Goal: Information Seeking & Learning: Learn about a topic

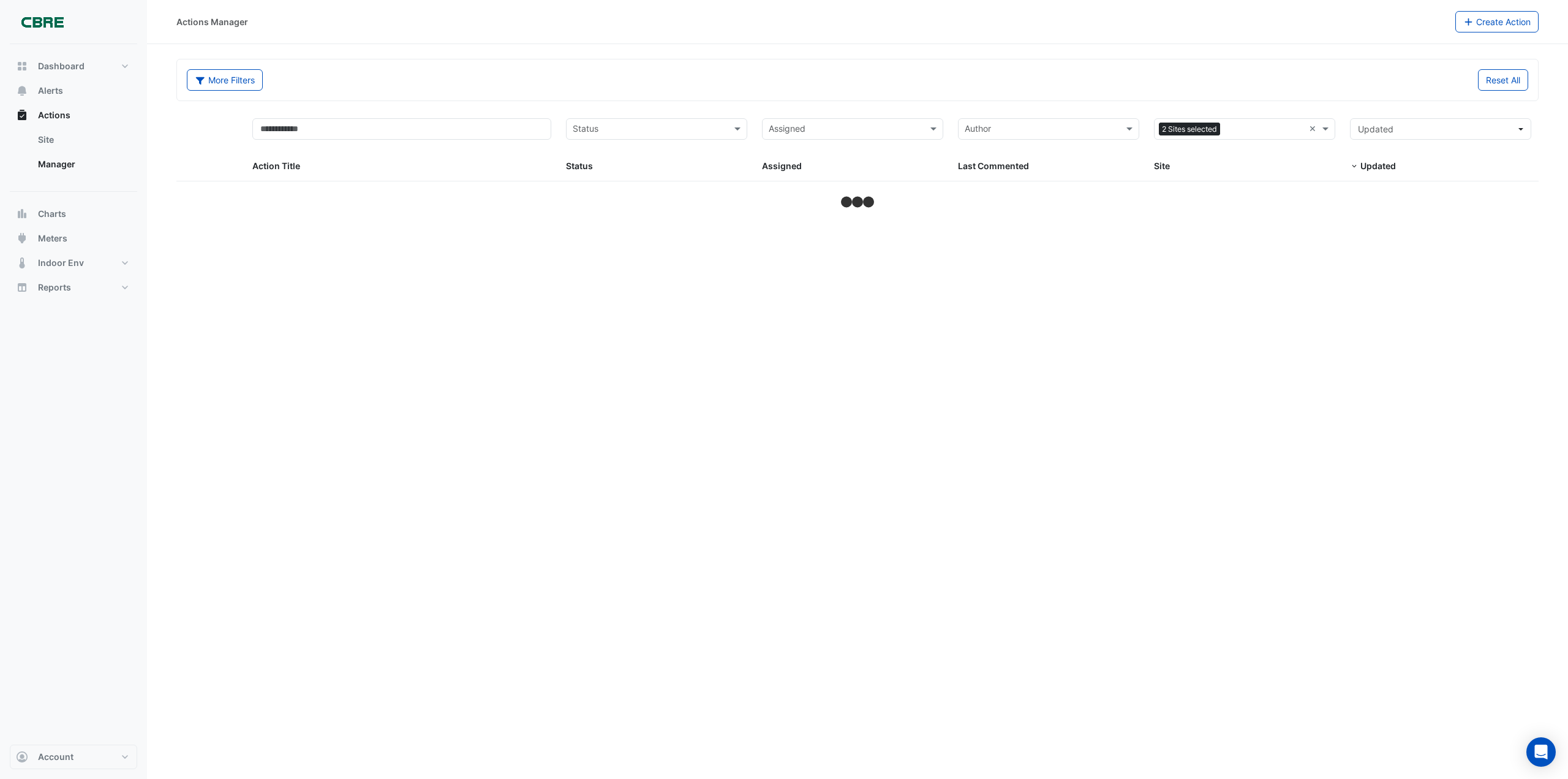
select select "***"
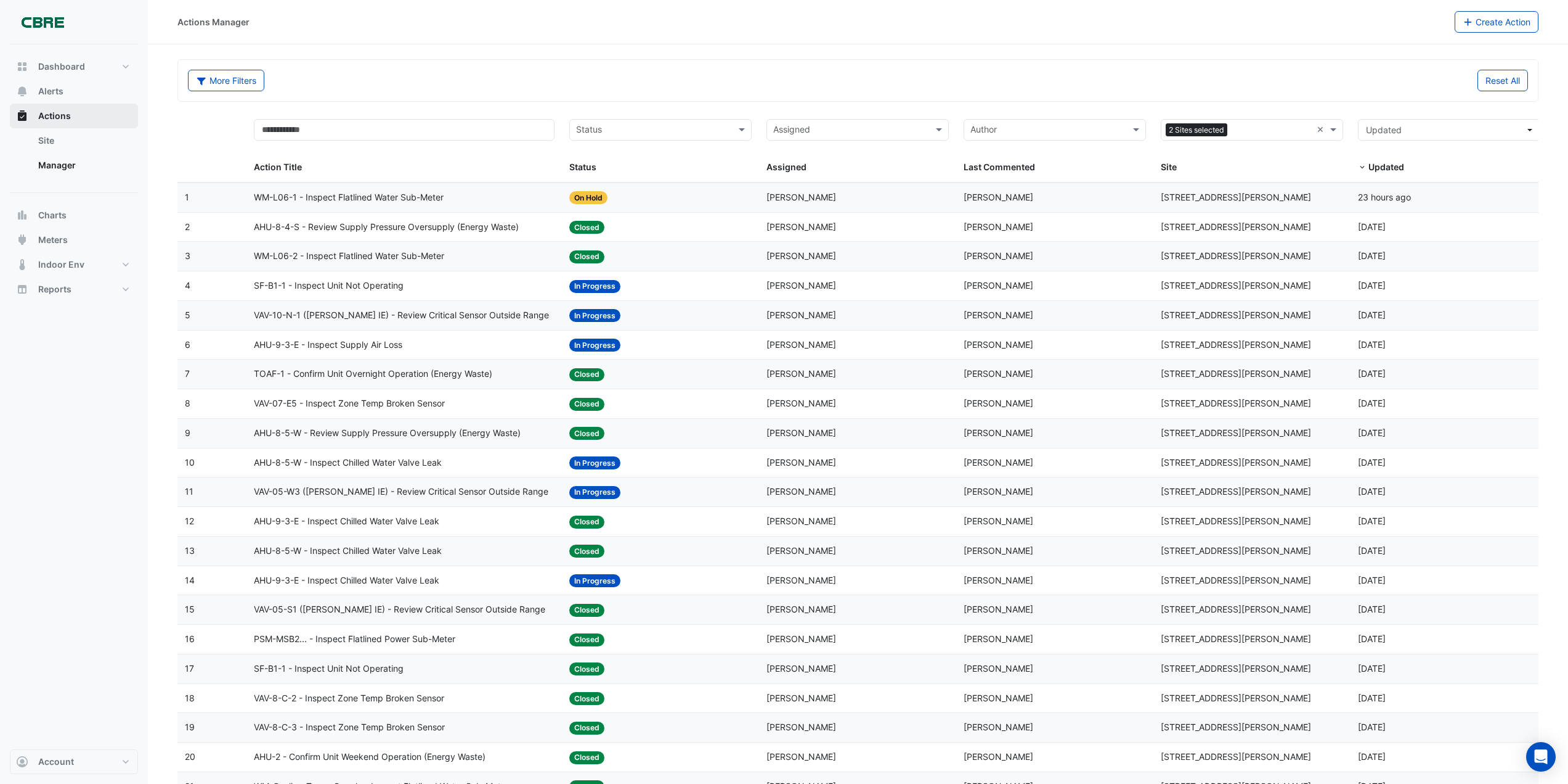
click at [54, 109] on span "Actions" at bounding box center [55, 115] width 33 height 12
click at [56, 113] on span "Actions" at bounding box center [55, 115] width 33 height 12
click at [50, 87] on span "Alerts" at bounding box center [51, 91] width 26 height 12
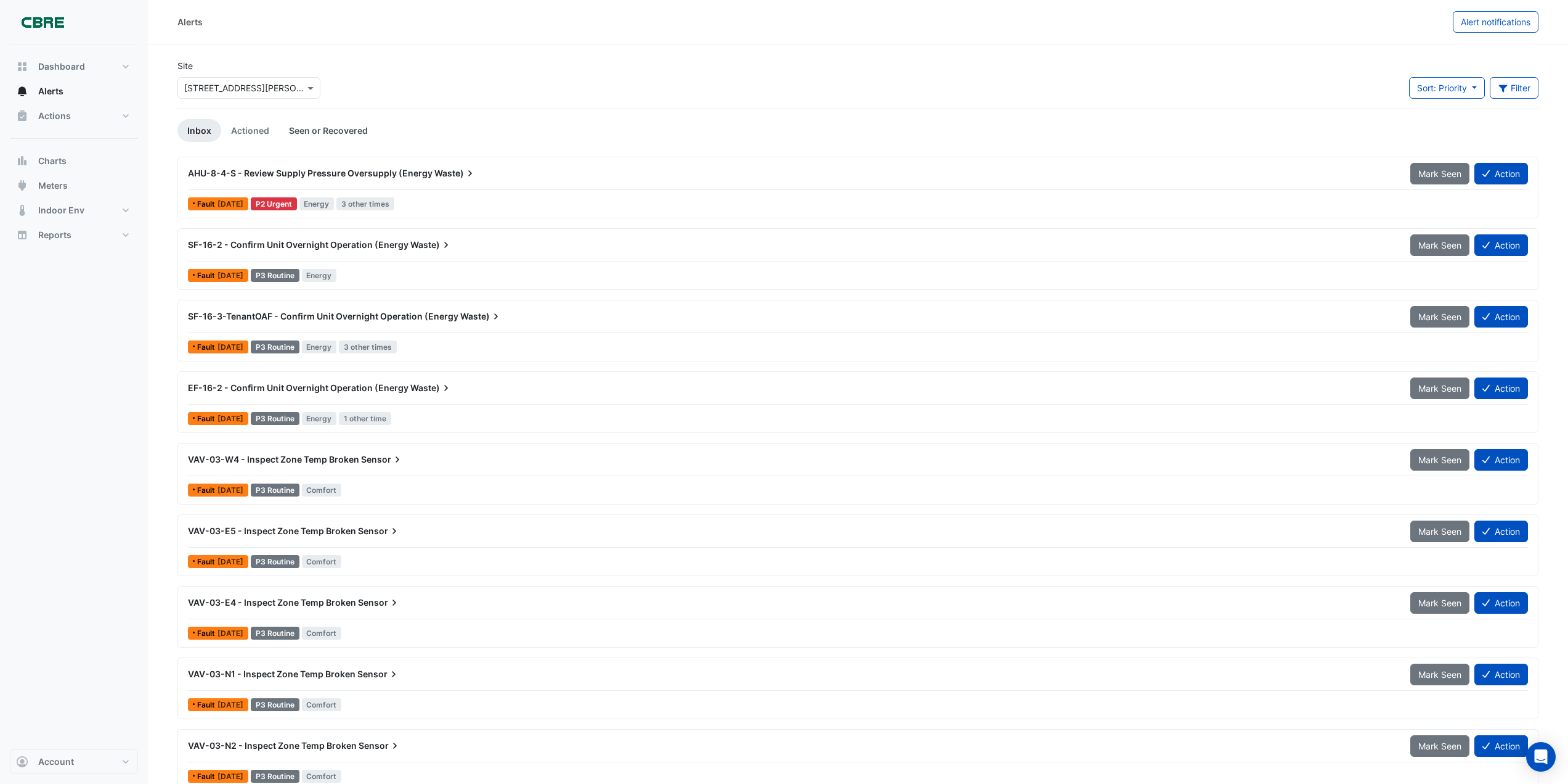
click at [322, 126] on link "Seen or Recovered" at bounding box center [328, 130] width 98 height 23
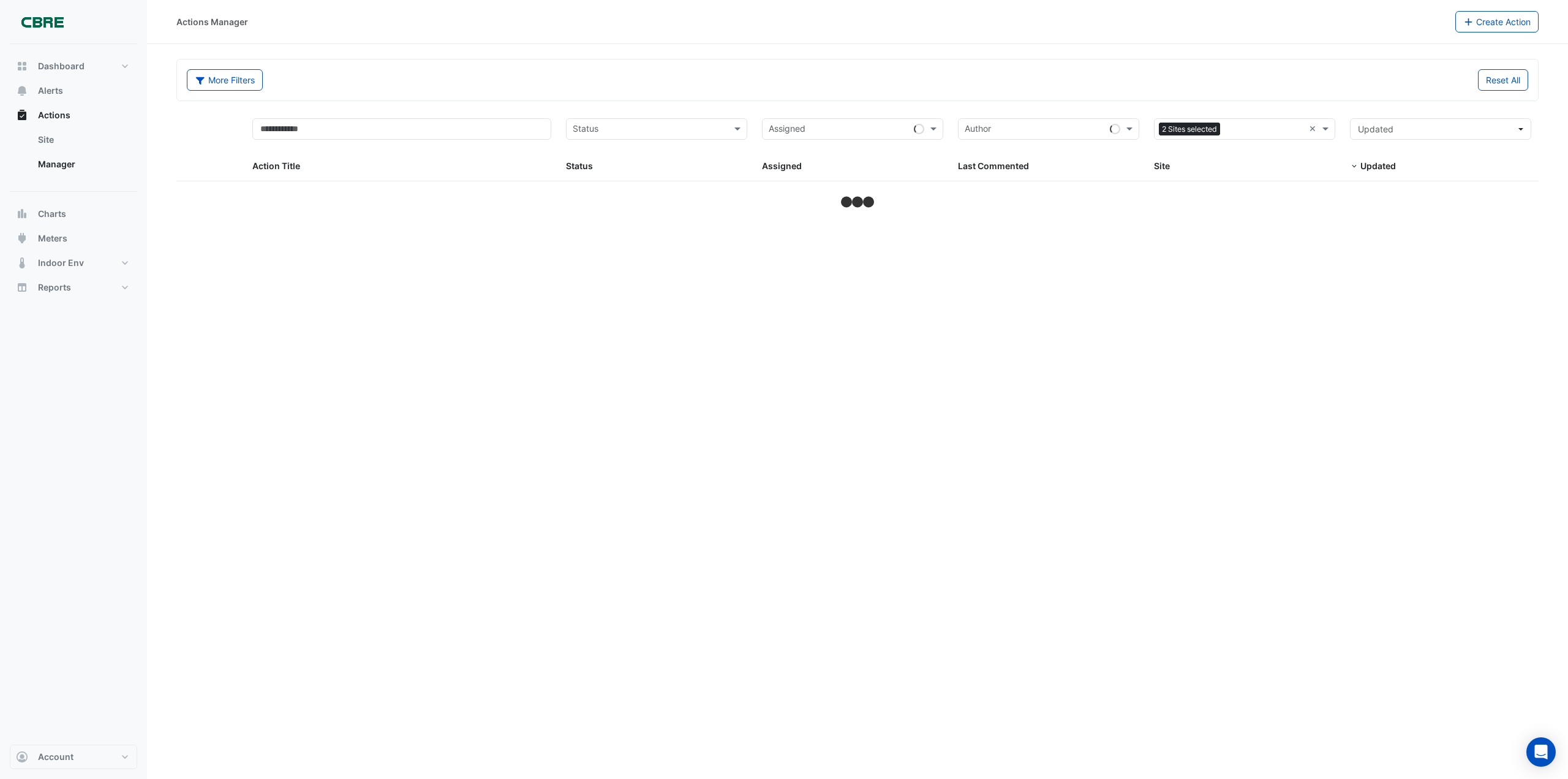
select select "***"
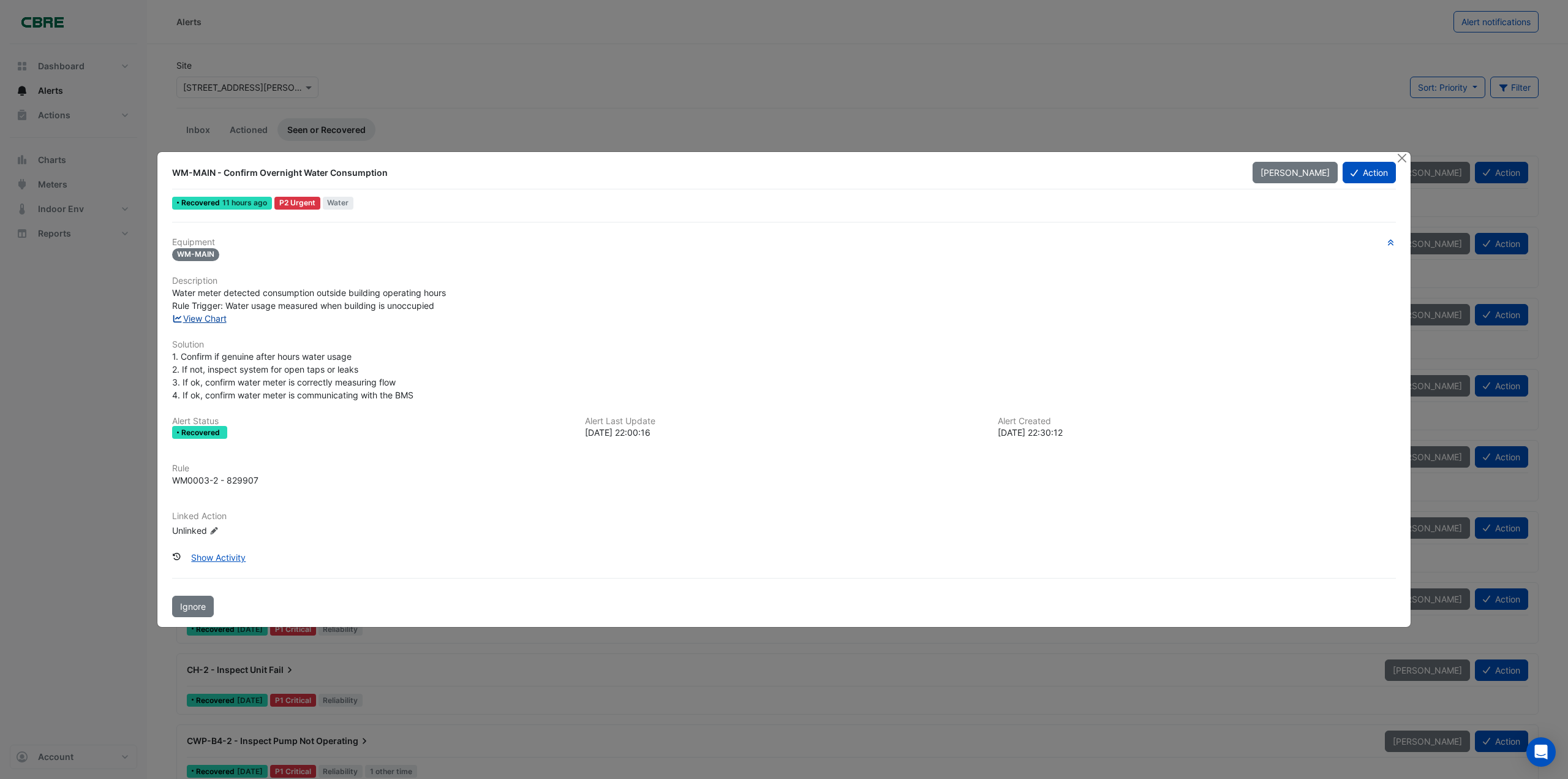
click at [209, 322] on link "View Chart" at bounding box center [199, 318] width 55 height 10
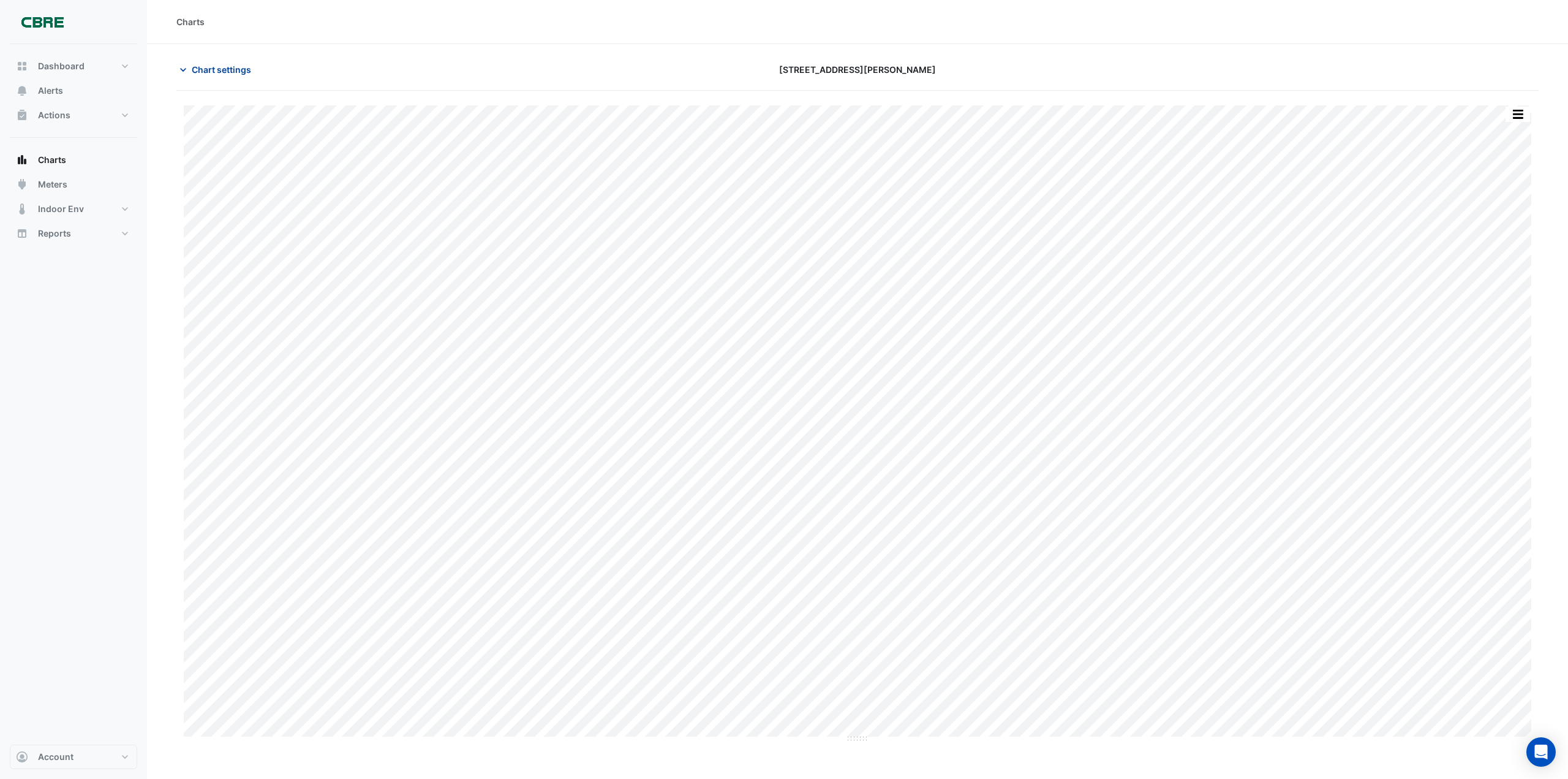
click at [181, 66] on icon "button" at bounding box center [183, 69] width 12 height 12
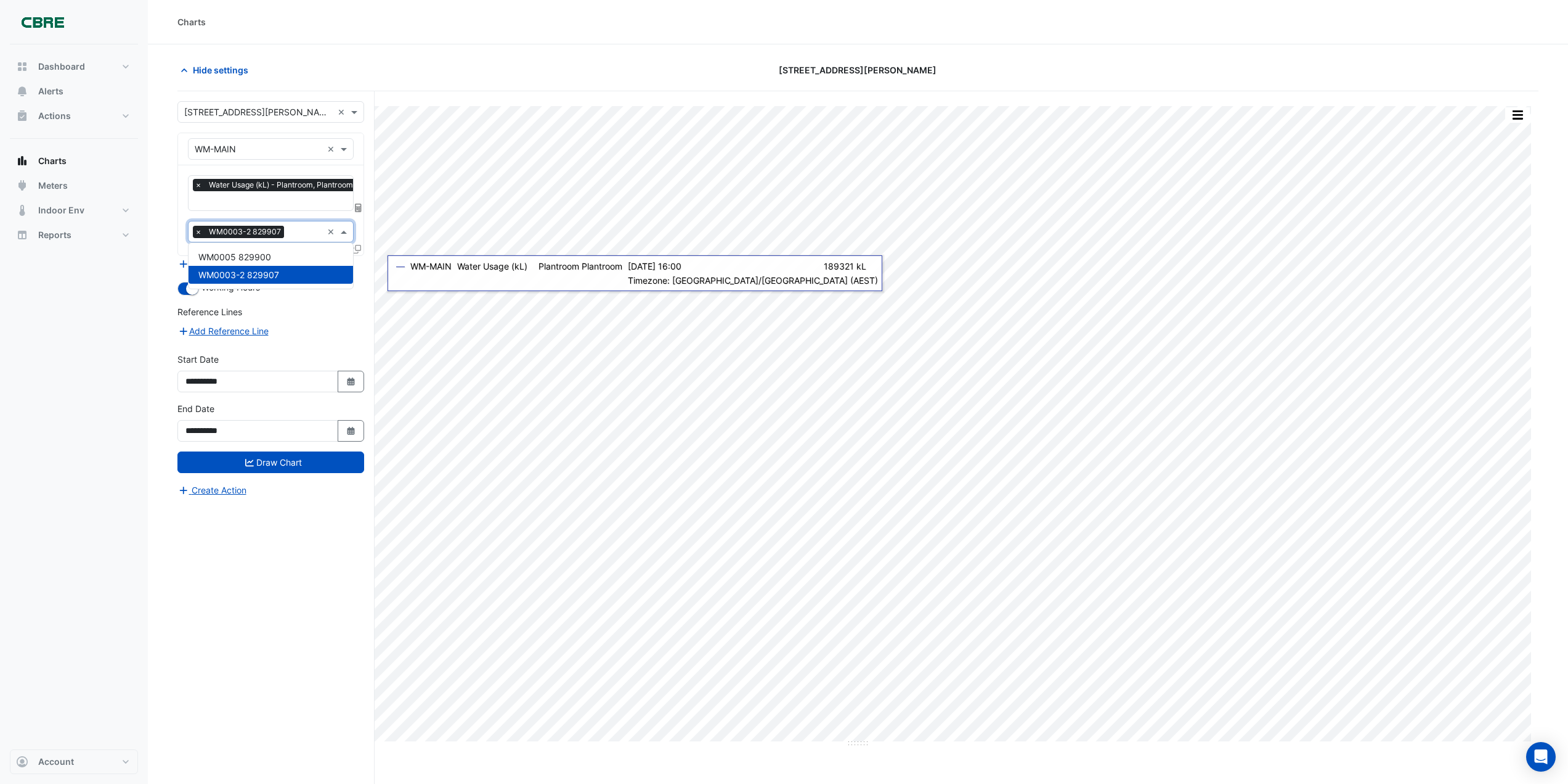
click at [344, 230] on span at bounding box center [345, 232] width 16 height 13
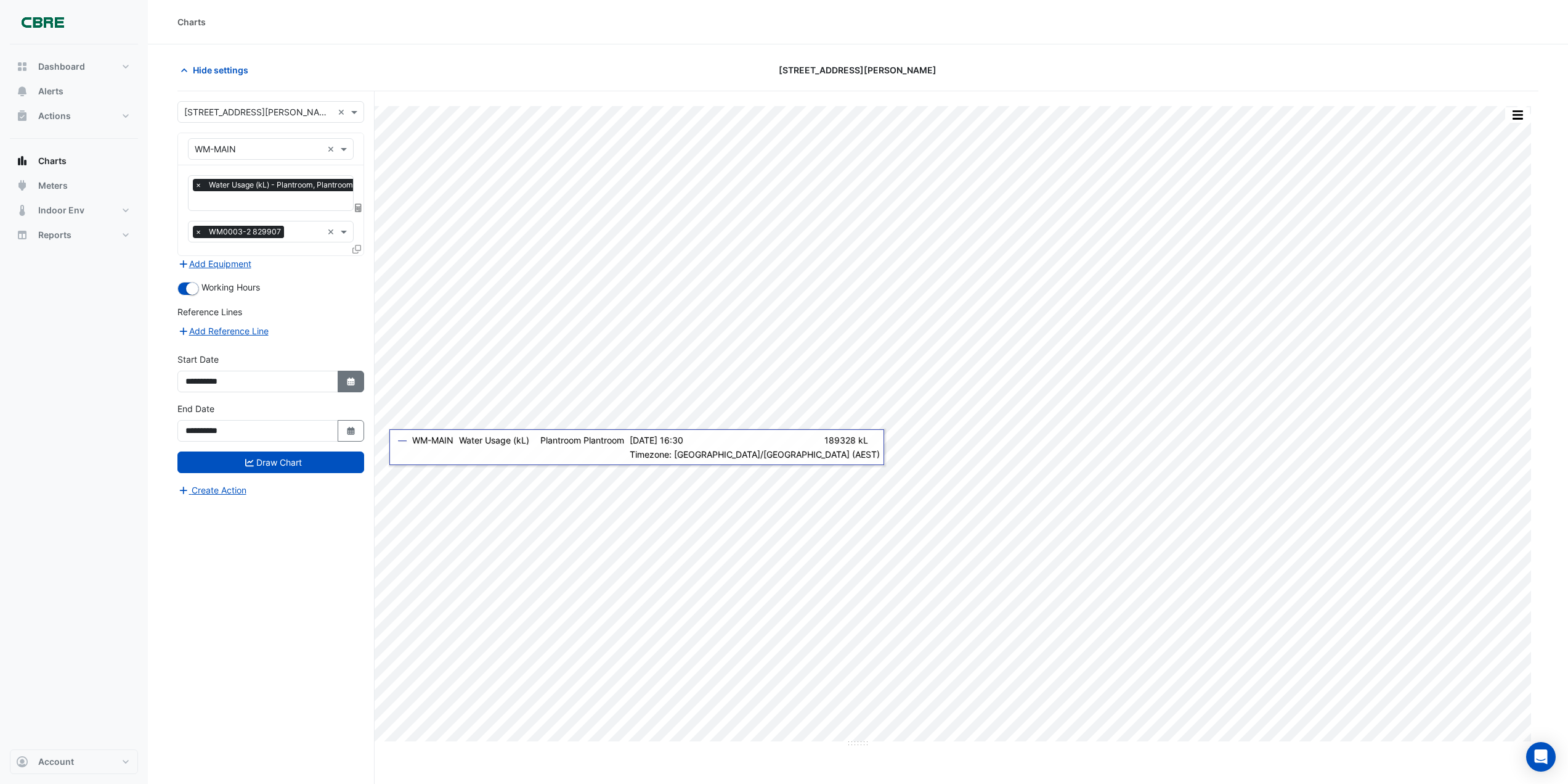
click at [353, 381] on icon "Select Date" at bounding box center [351, 381] width 11 height 8
select select "*"
select select "****"
click at [199, 270] on div "8" at bounding box center [197, 276] width 19 height 19
type input "**********"
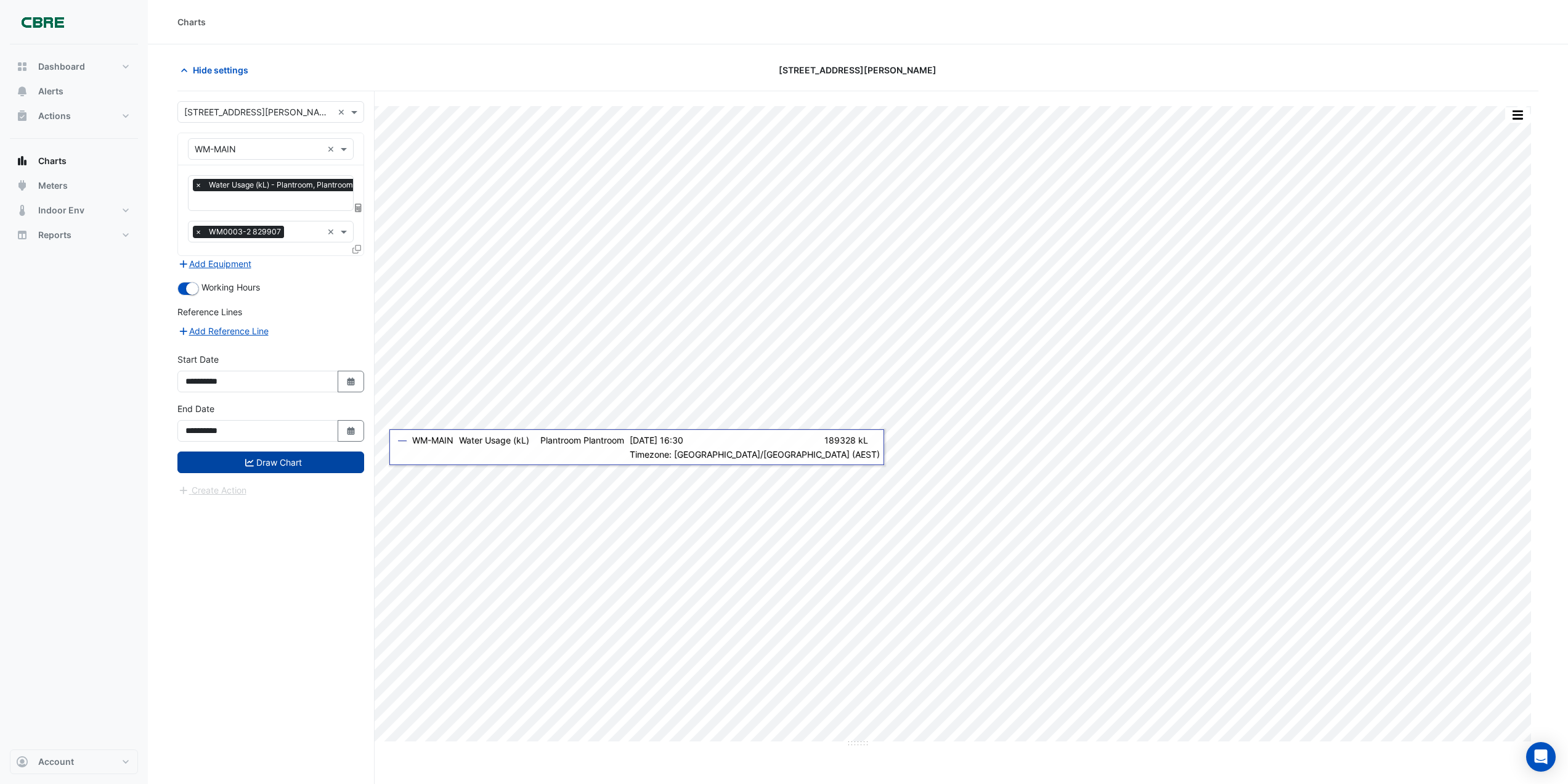
click at [310, 456] on button "Draw Chart" at bounding box center [270, 461] width 186 height 21
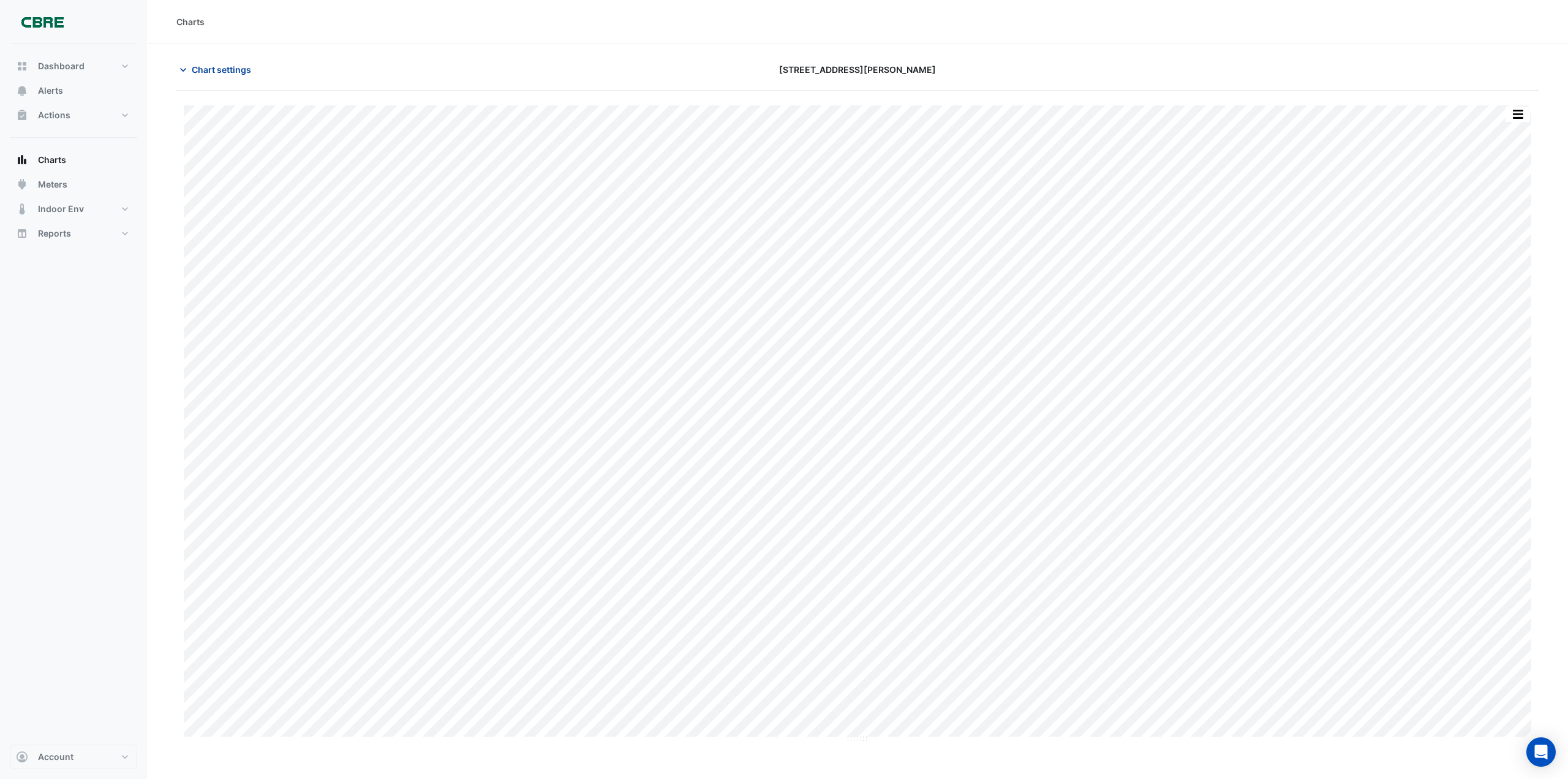
click at [182, 66] on icon "button" at bounding box center [183, 69] width 12 height 12
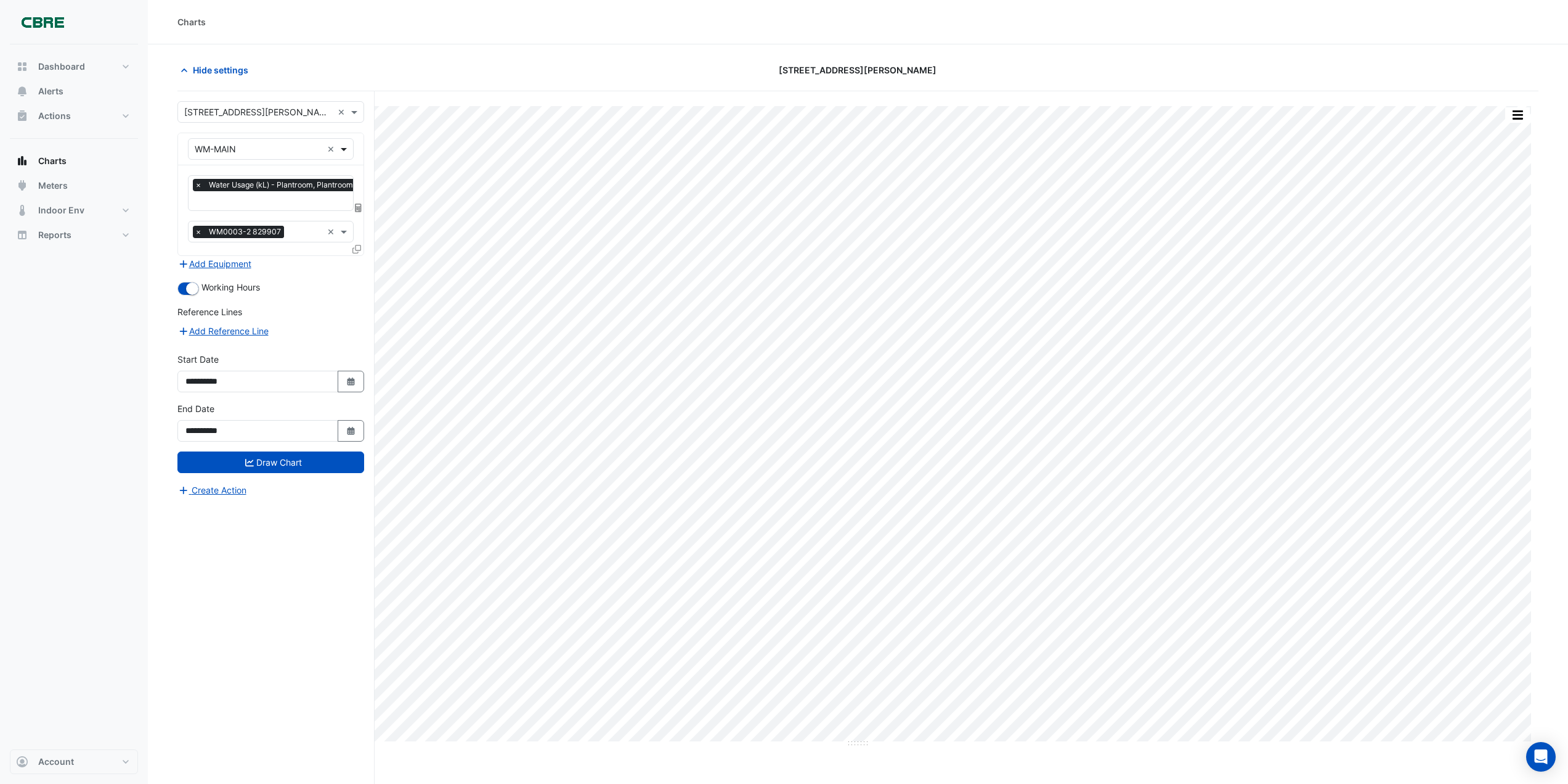
click at [345, 150] on span at bounding box center [345, 149] width 16 height 13
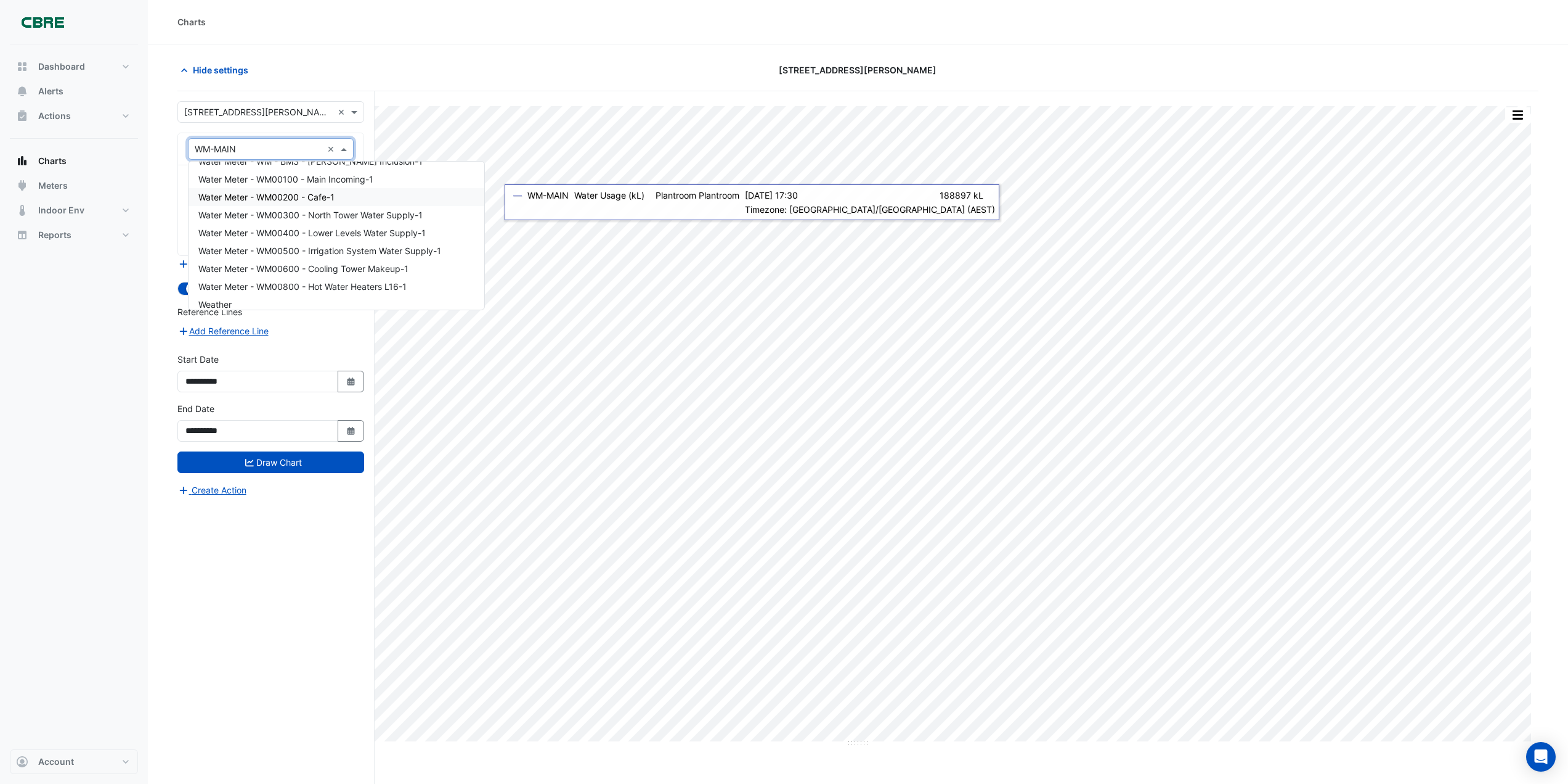
scroll to position [10750, 0]
click at [295, 203] on span "Water Meter - WM00600 - Cooling Tower Makeup-1" at bounding box center [303, 206] width 210 height 10
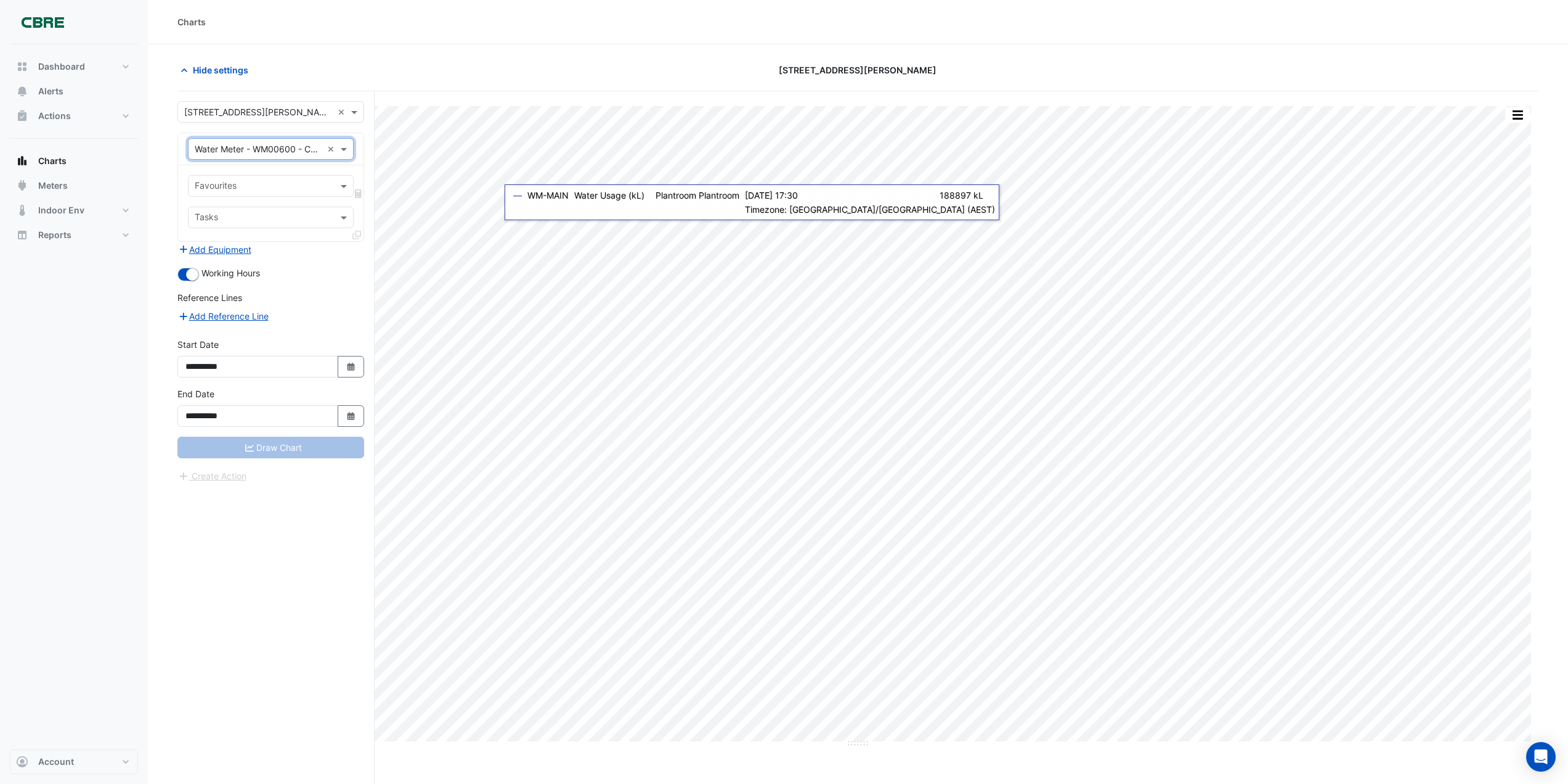
click at [286, 187] on input "text" at bounding box center [264, 187] width 138 height 13
click at [286, 225] on span "Water Consumption Actual" at bounding box center [252, 230] width 107 height 10
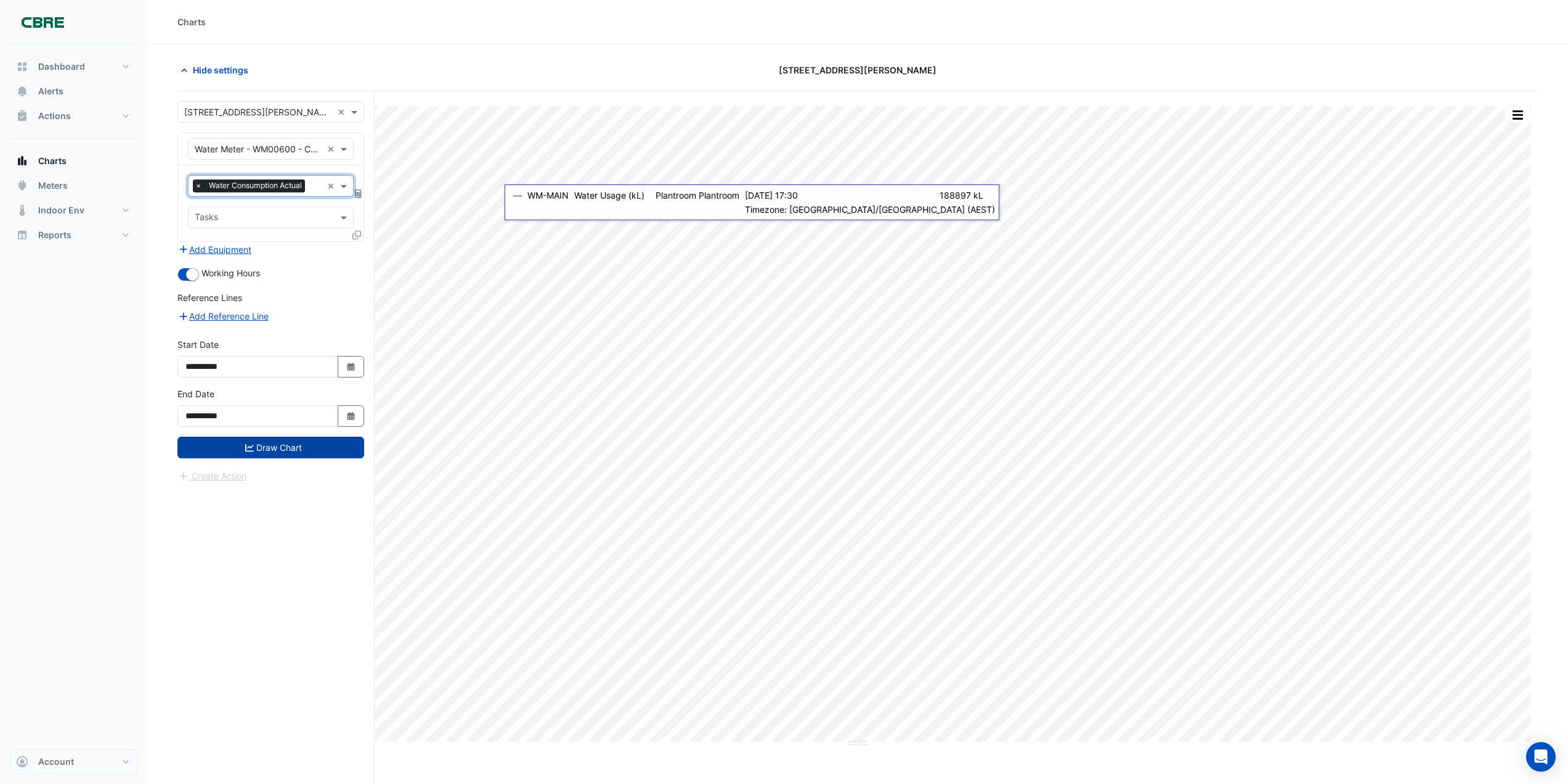
click at [272, 449] on button "Draw Chart" at bounding box center [270, 447] width 186 height 21
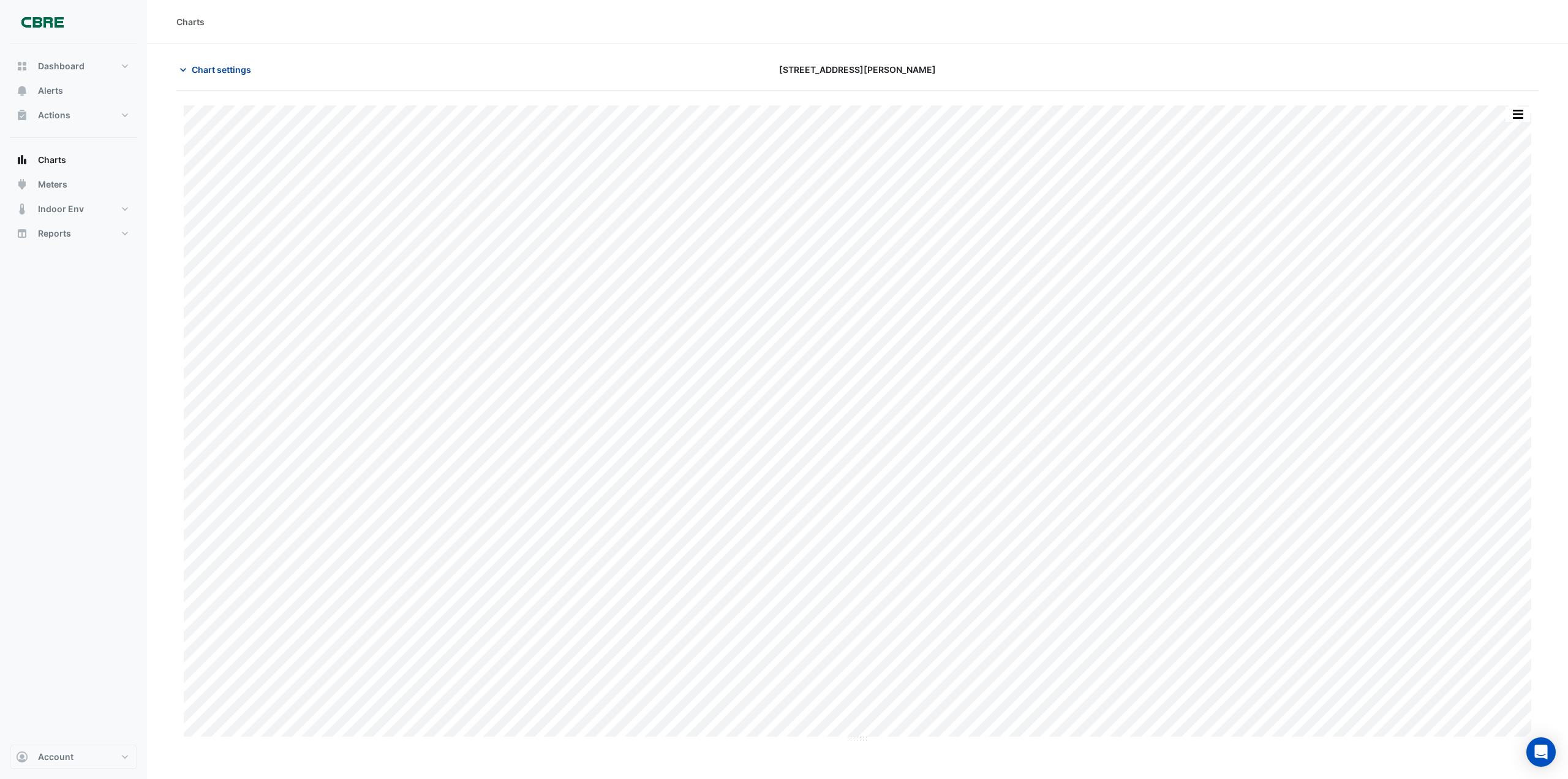
click at [196, 68] on span "Chart settings" at bounding box center [221, 69] width 59 height 13
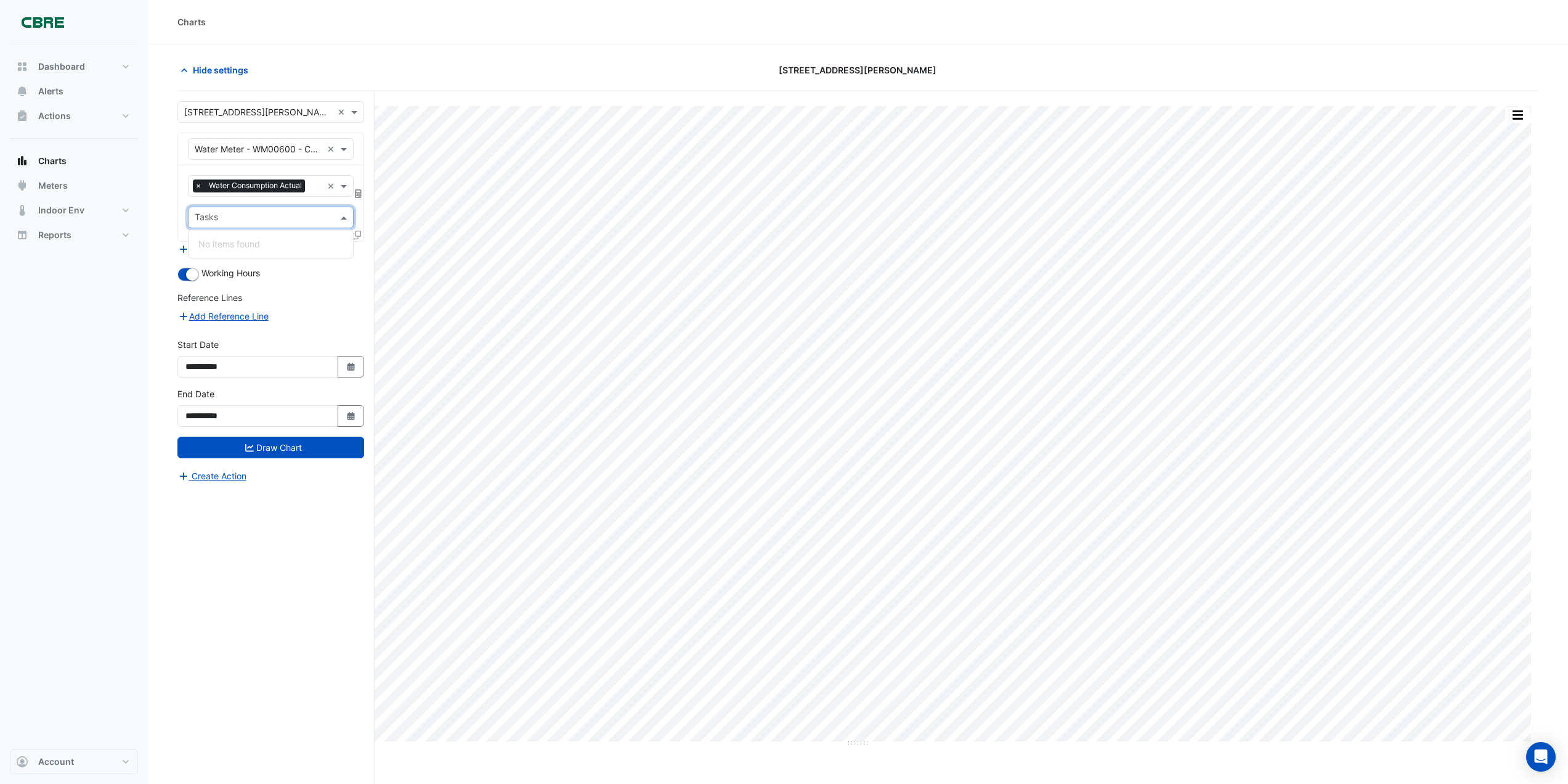
click at [353, 222] on div "Tasks" at bounding box center [271, 217] width 165 height 21
click at [338, 212] on span at bounding box center [345, 217] width 16 height 13
click at [344, 278] on div "Working Hours" at bounding box center [270, 274] width 186 height 15
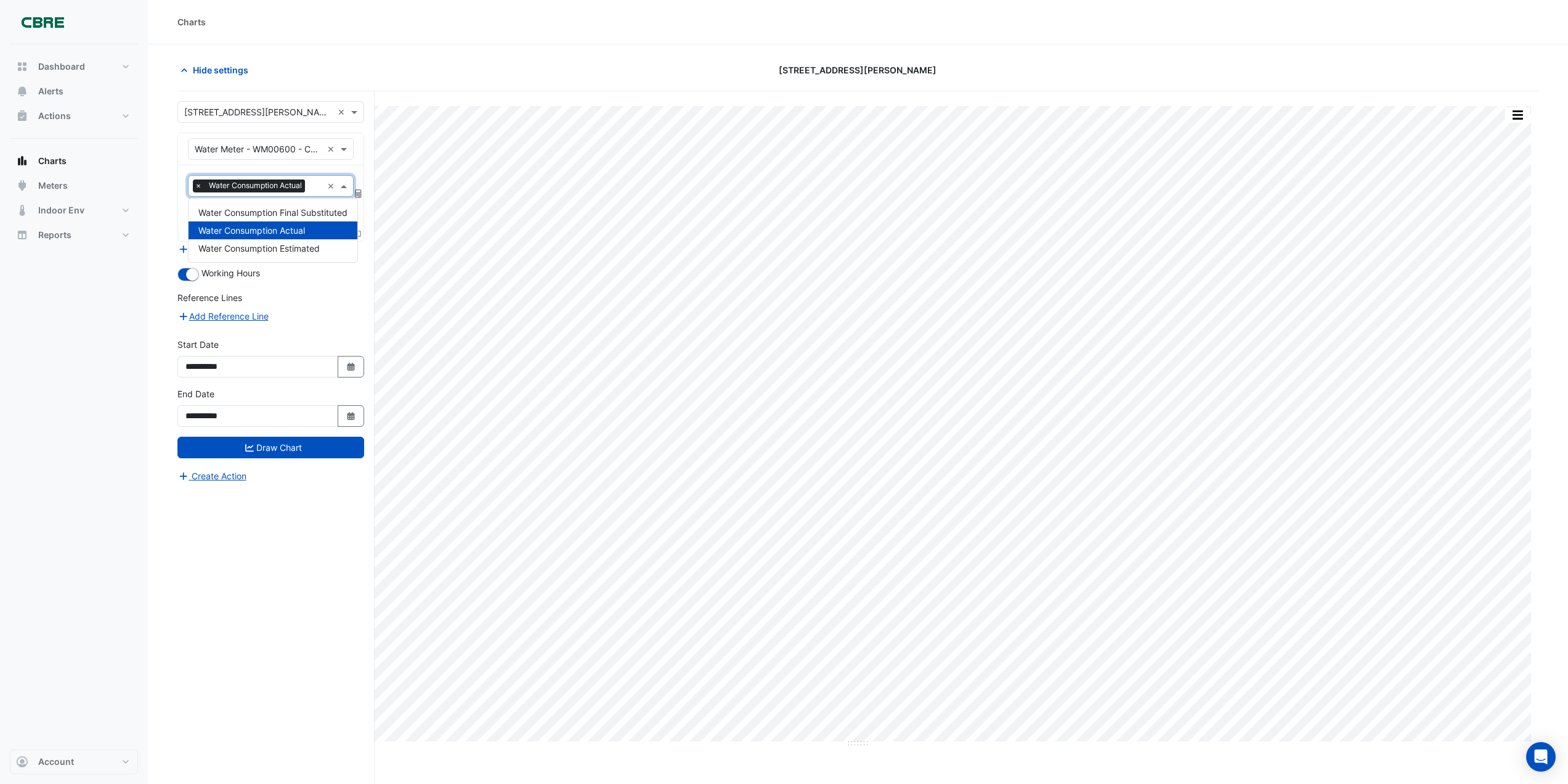
click at [344, 186] on span at bounding box center [345, 186] width 16 height 13
click at [299, 250] on span "Water Consumption Estimated" at bounding box center [259, 247] width 121 height 10
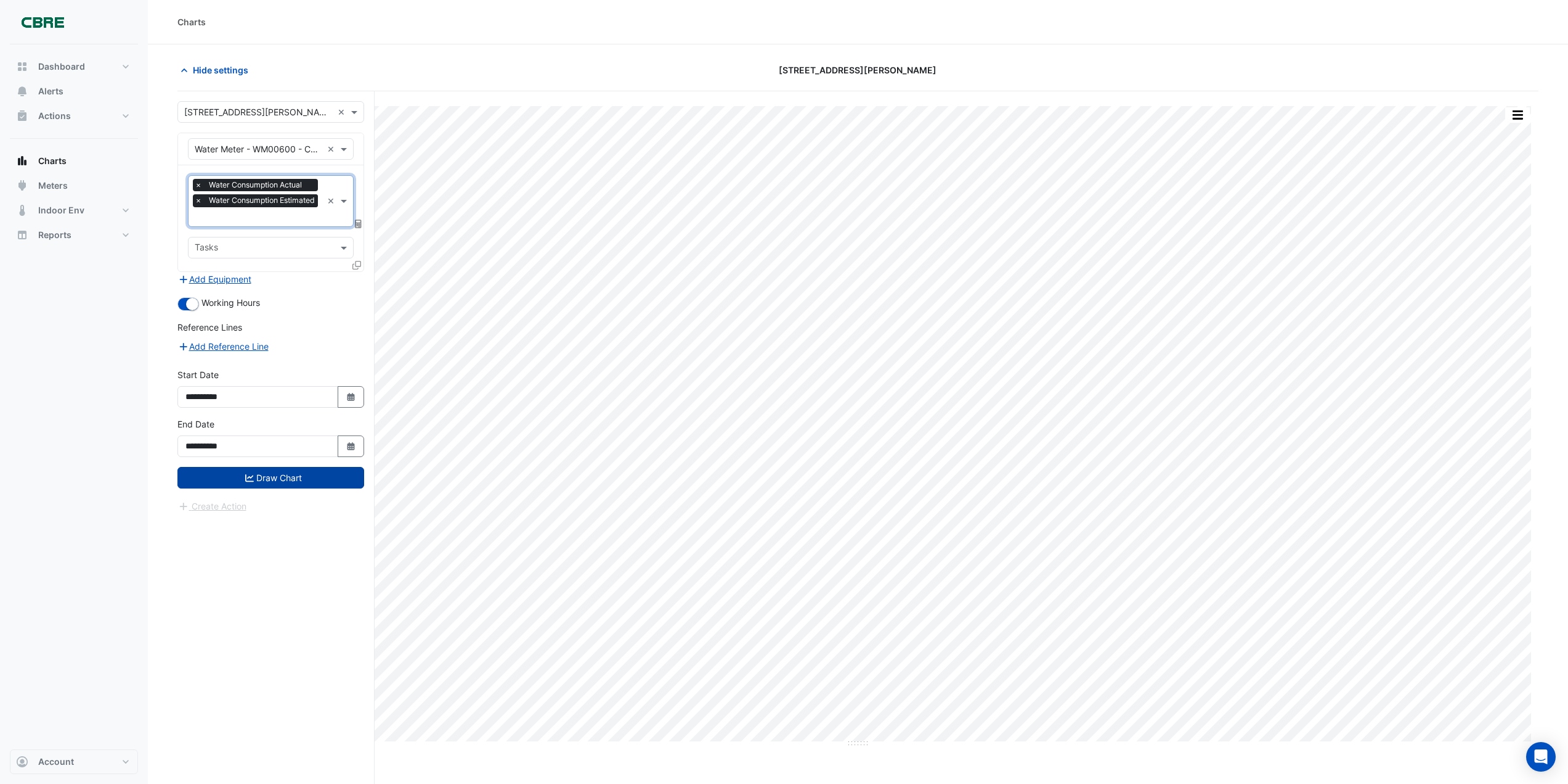
click at [250, 479] on icon "submit" at bounding box center [249, 477] width 8 height 8
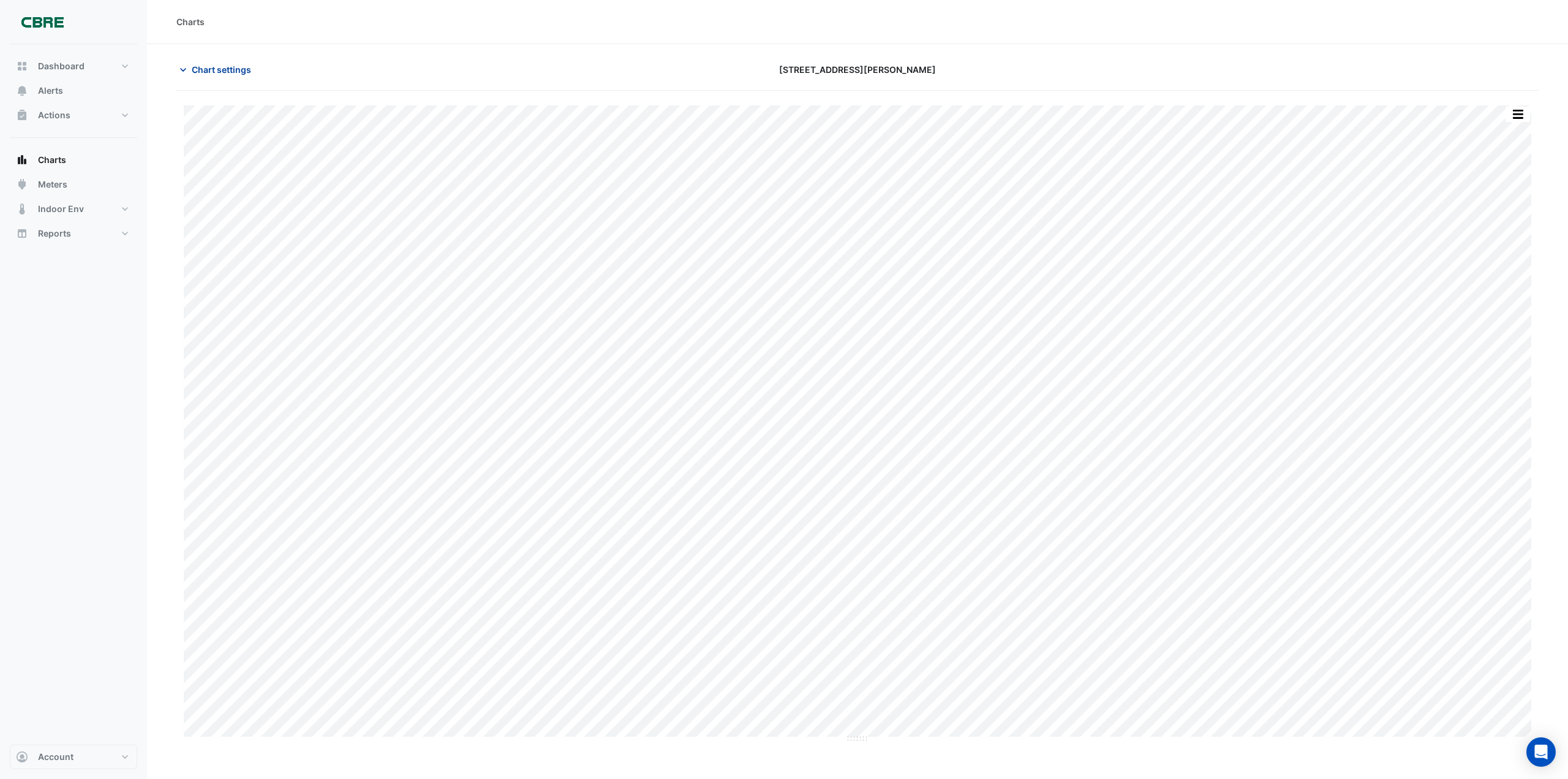
click at [184, 71] on icon "button" at bounding box center [183, 69] width 12 height 12
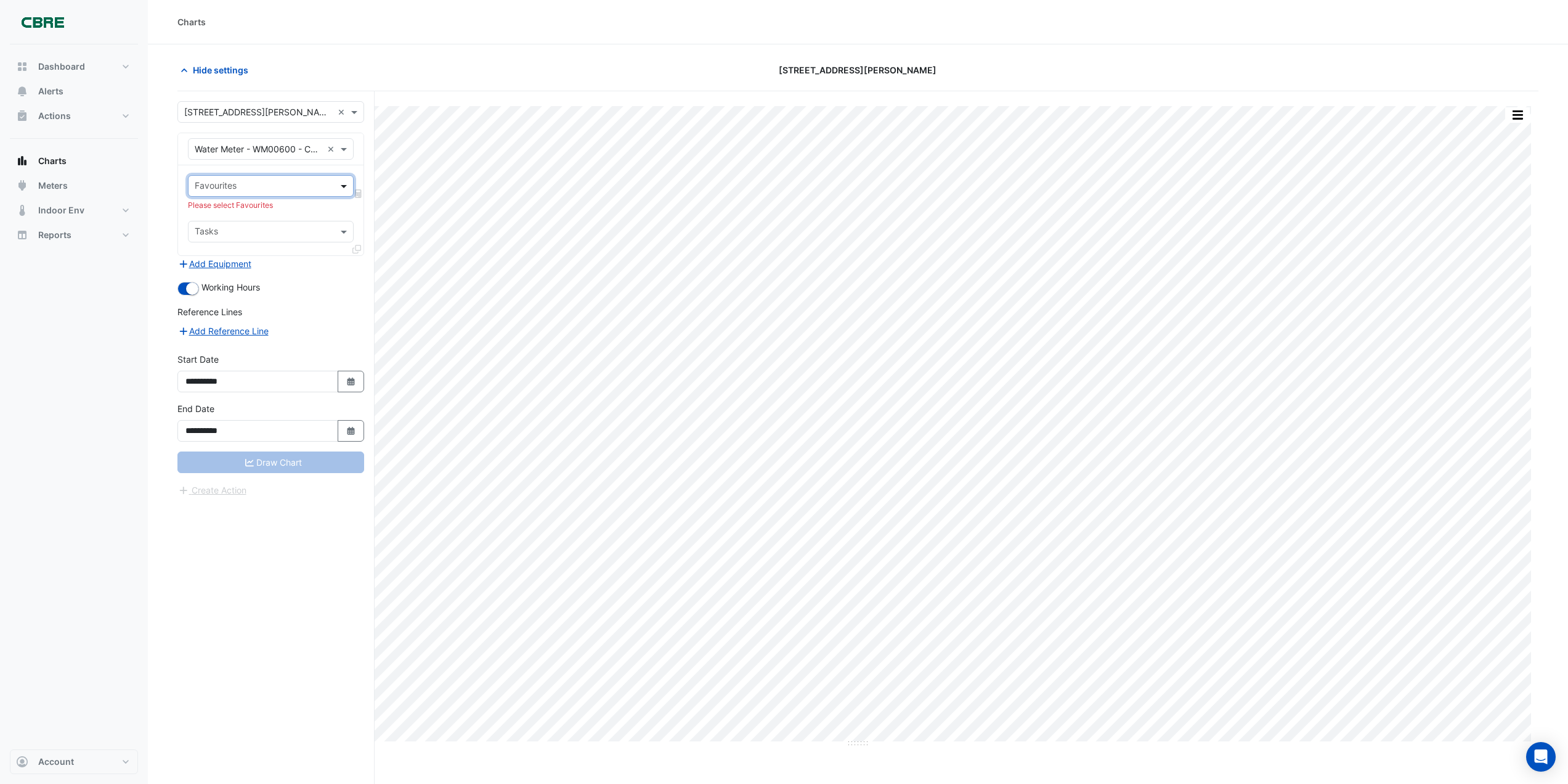
click at [343, 186] on span at bounding box center [345, 186] width 16 height 13
click at [344, 153] on span at bounding box center [345, 149] width 16 height 13
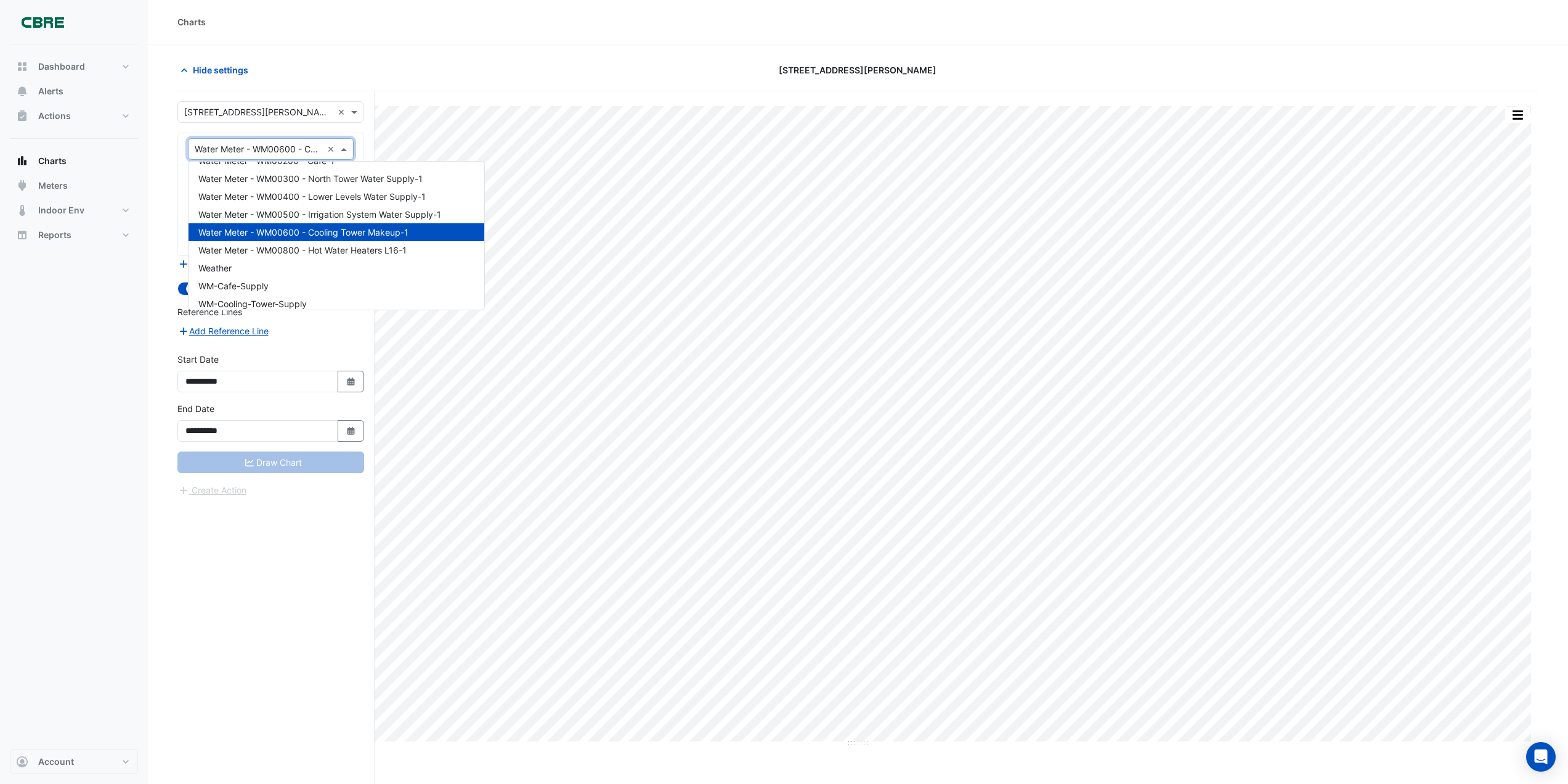
scroll to position [10786, 0]
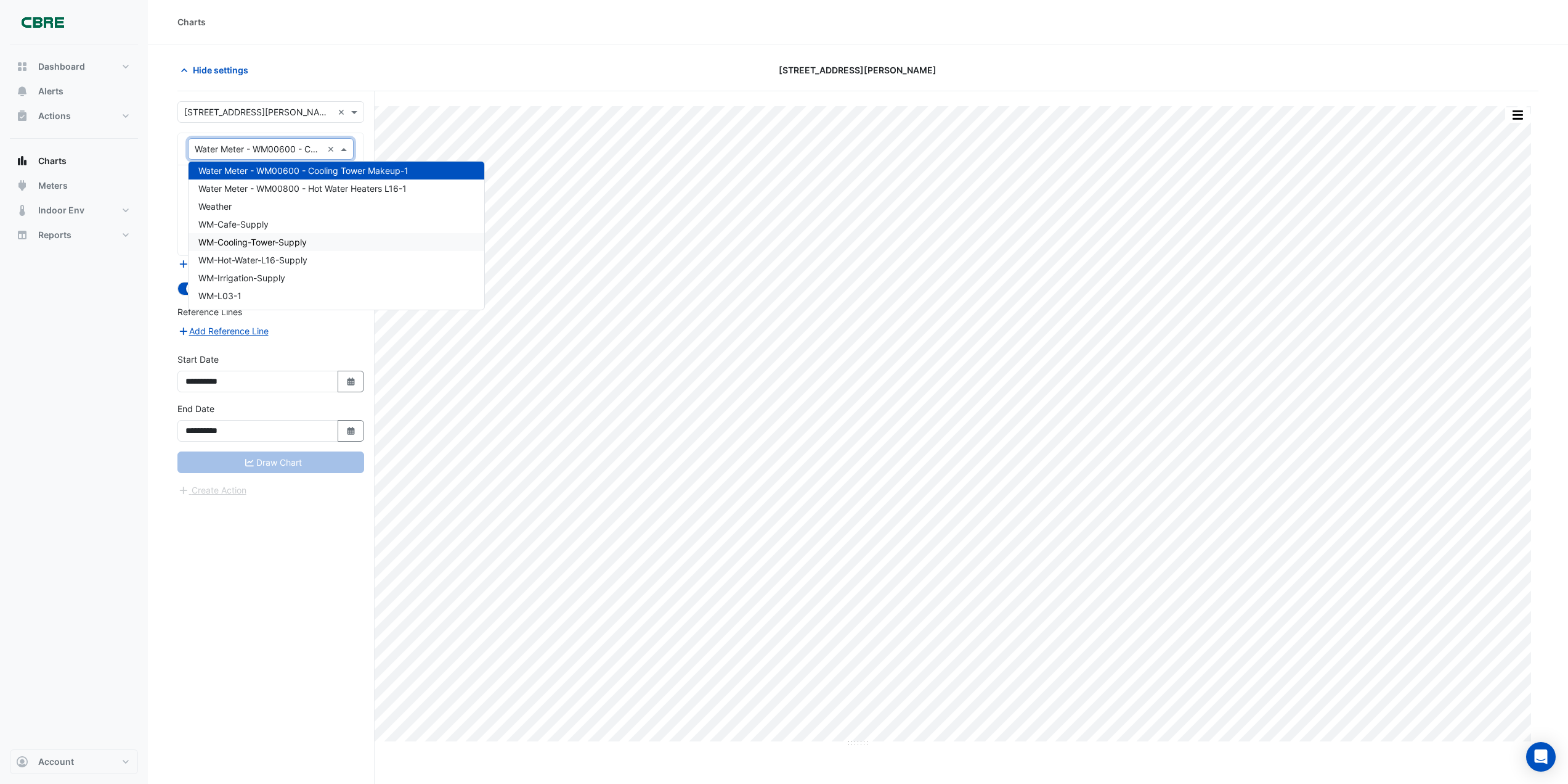
click at [296, 244] on span "WM-Cooling-Tower-Supply" at bounding box center [253, 242] width 108 height 10
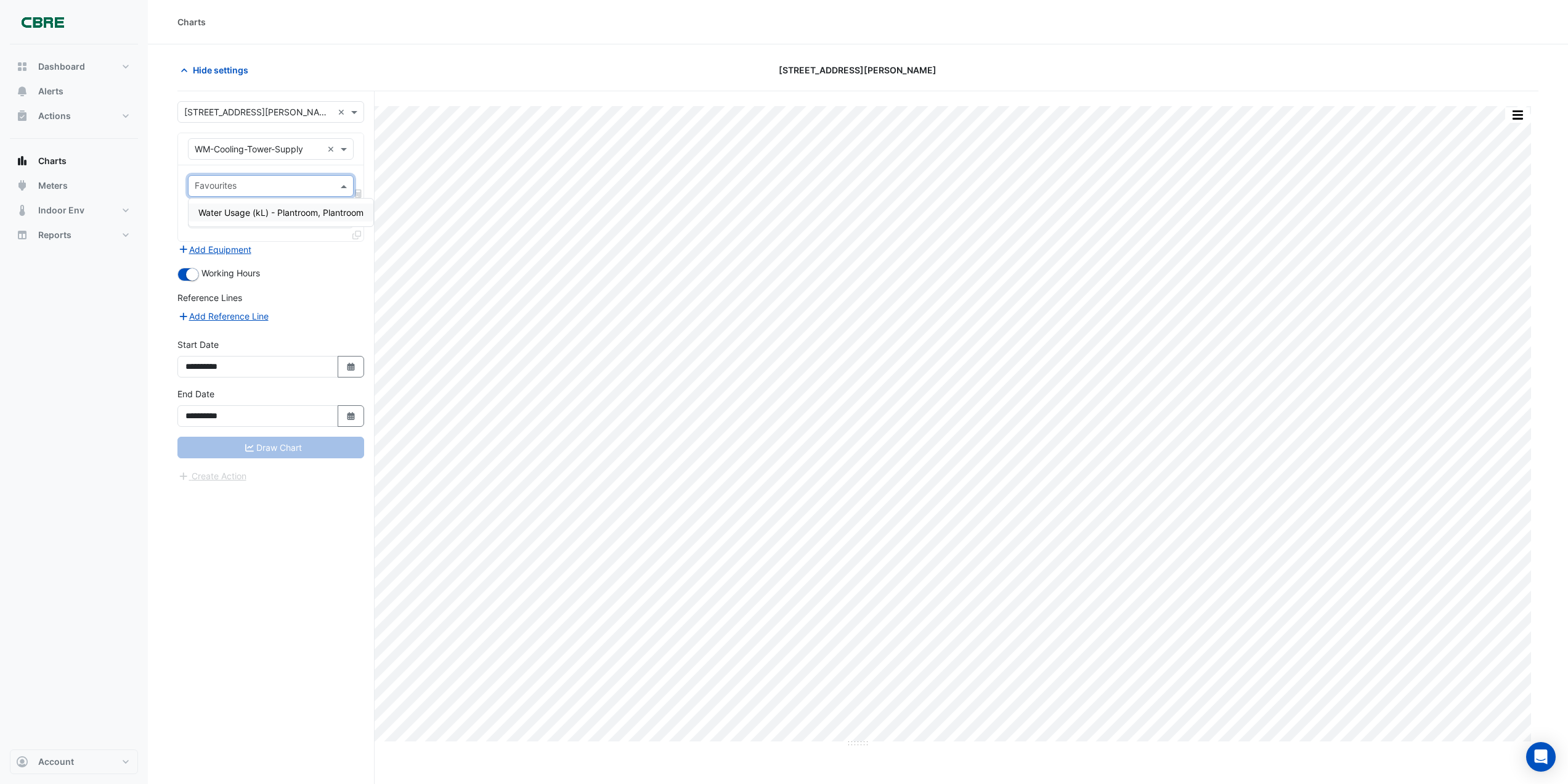
click at [336, 185] on div "Favourites" at bounding box center [271, 185] width 165 height 21
click at [326, 215] on span "Water Usage (kL) - Plantroom, Plantroom" at bounding box center [281, 211] width 165 height 10
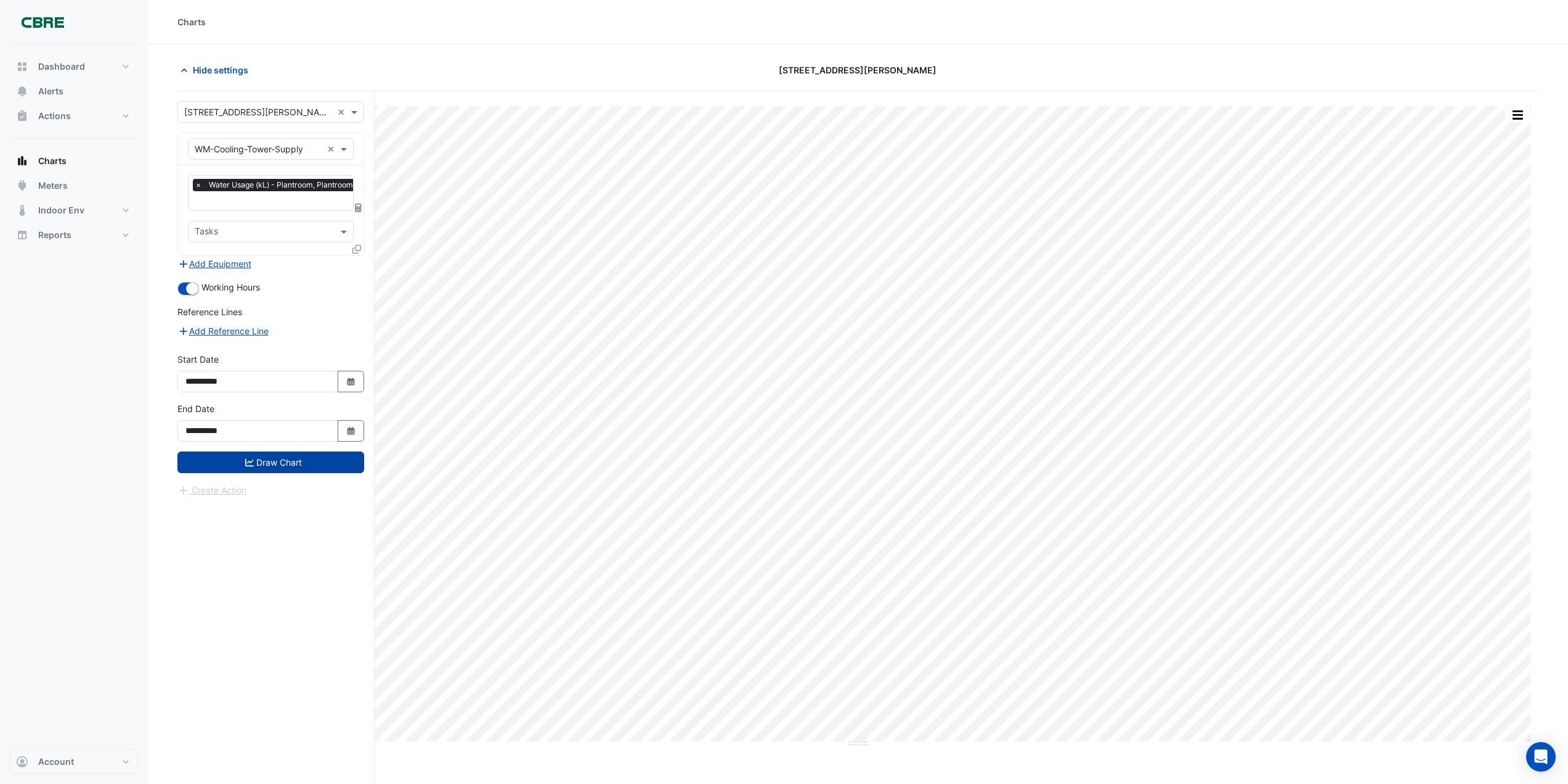
click at [277, 461] on button "Draw Chart" at bounding box center [270, 461] width 186 height 21
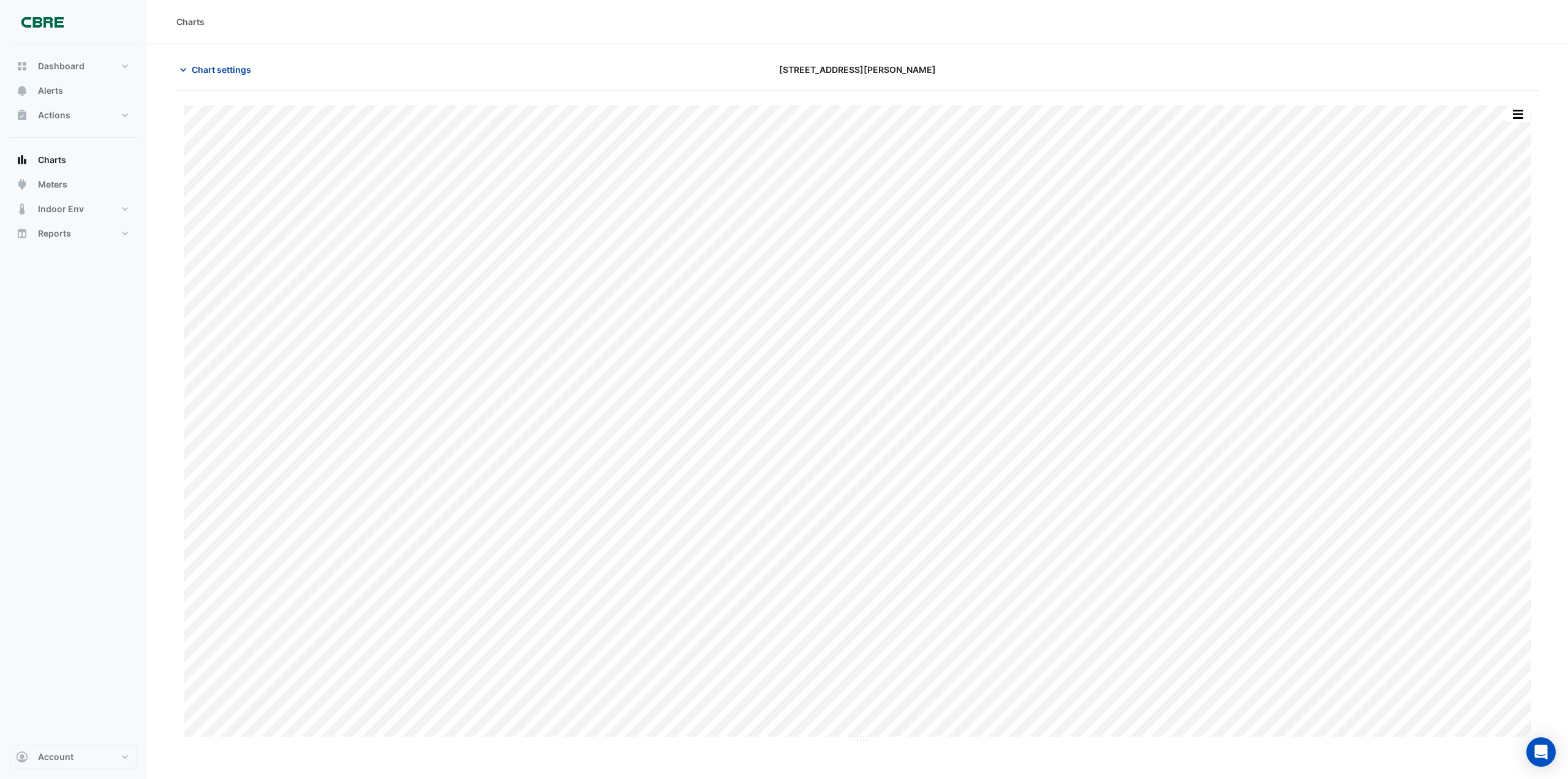
click at [184, 65] on icon "button" at bounding box center [183, 69] width 12 height 12
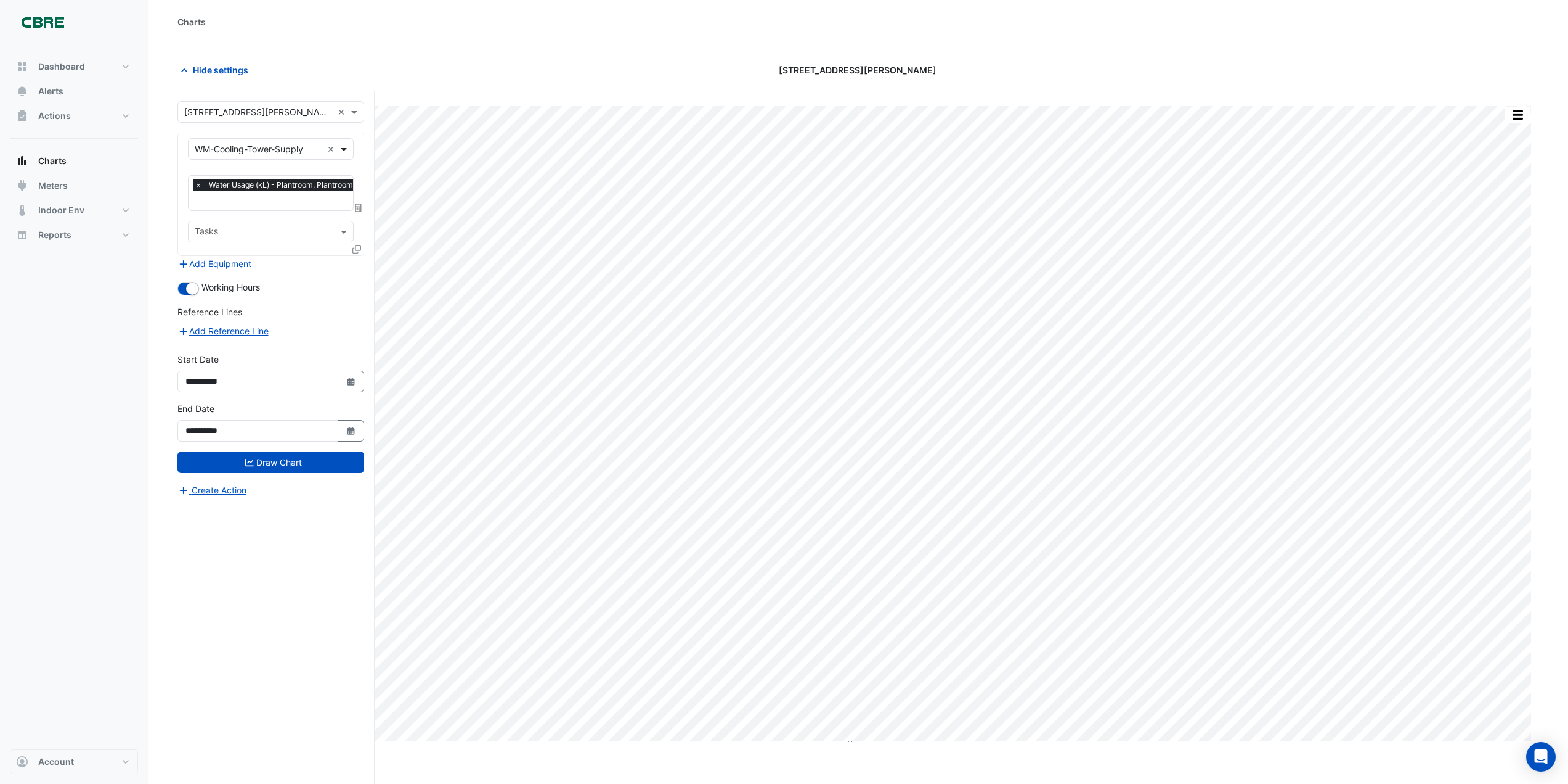
click at [342, 151] on span at bounding box center [345, 149] width 16 height 13
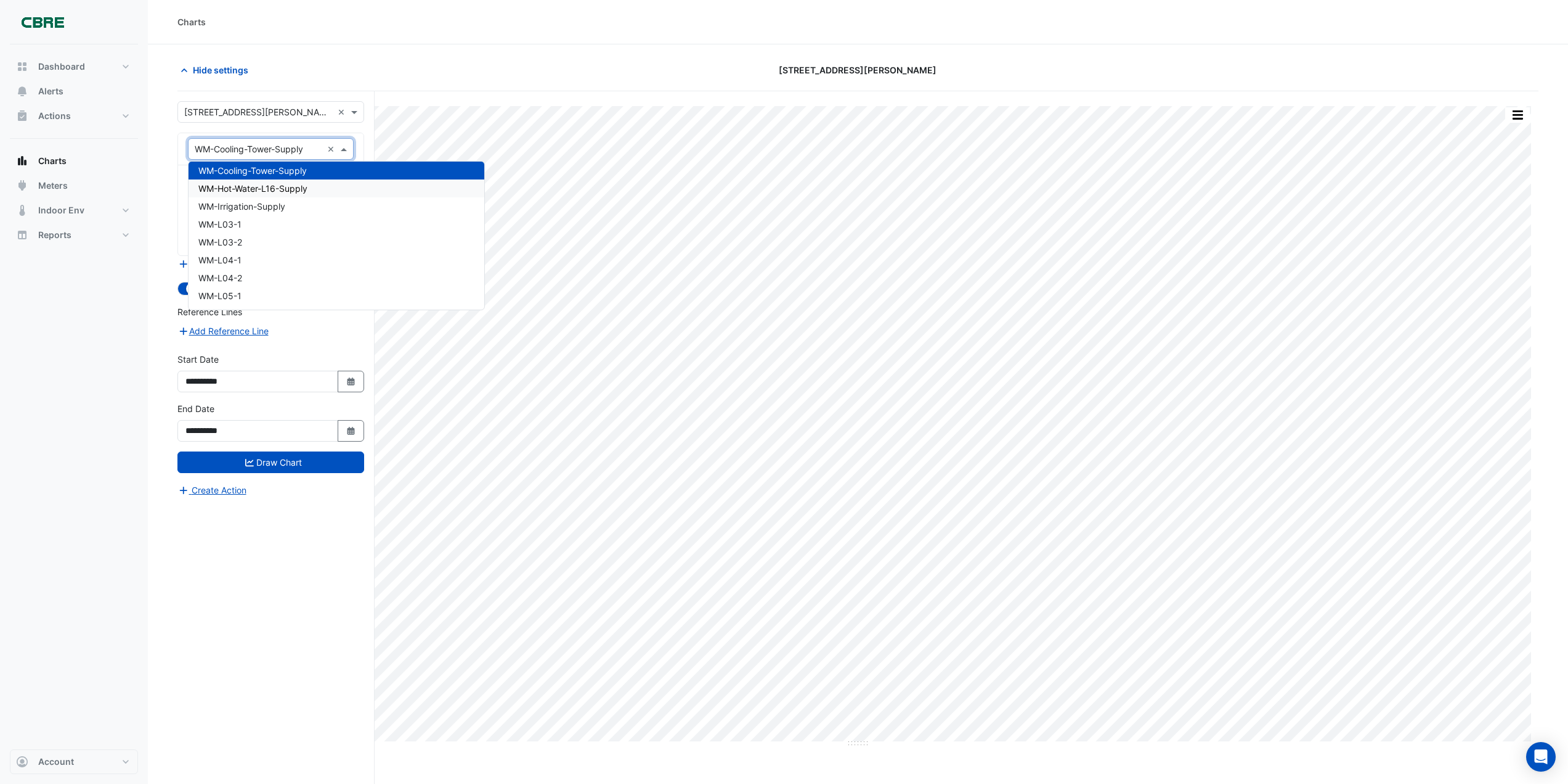
click at [294, 188] on span "WM-Hot-Water-L16-Supply" at bounding box center [253, 187] width 109 height 10
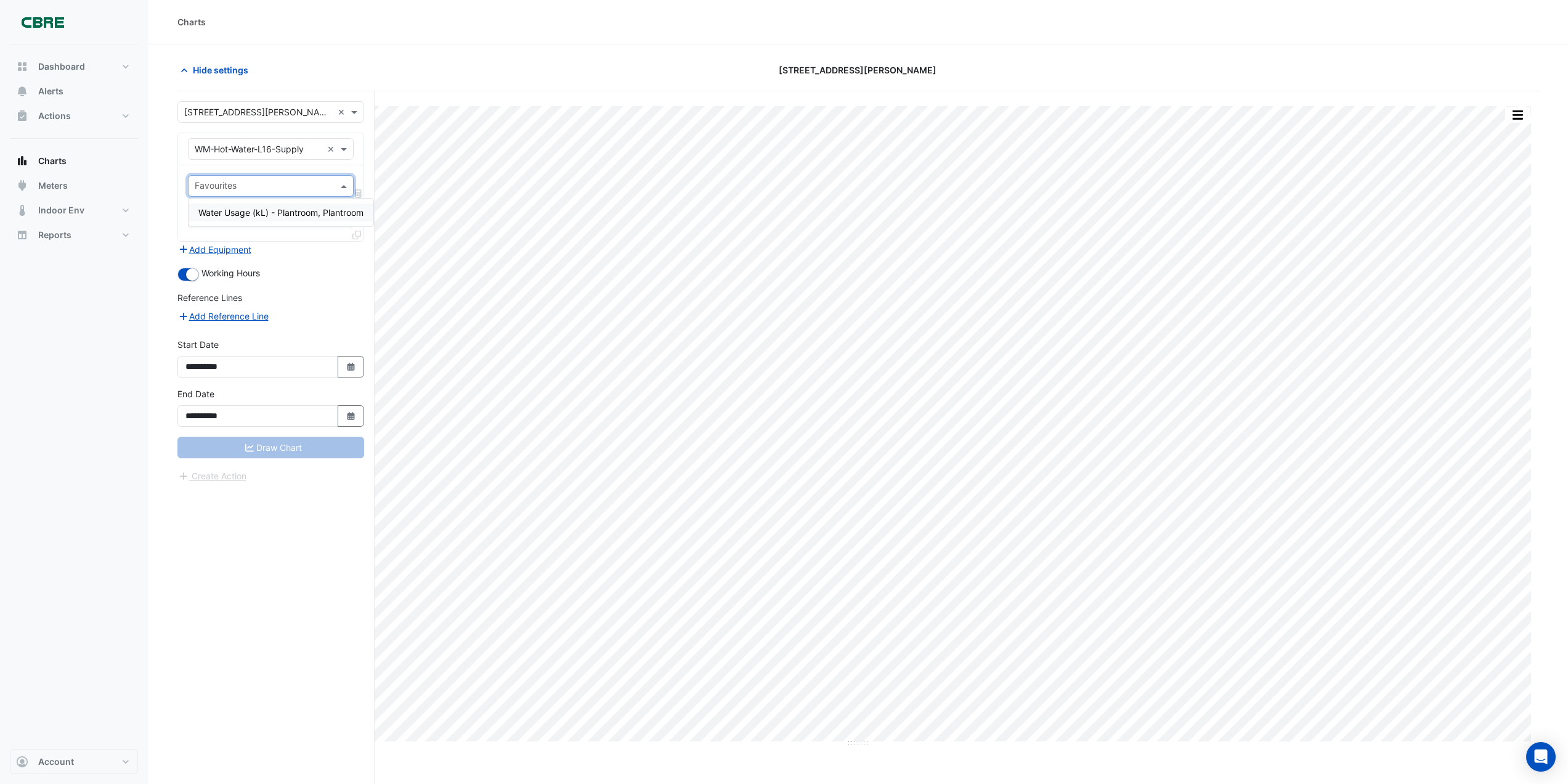
click at [310, 190] on input "text" at bounding box center [264, 187] width 138 height 13
click at [317, 210] on span "Water Usage (kL) - Plantroom, Plantroom" at bounding box center [281, 211] width 165 height 10
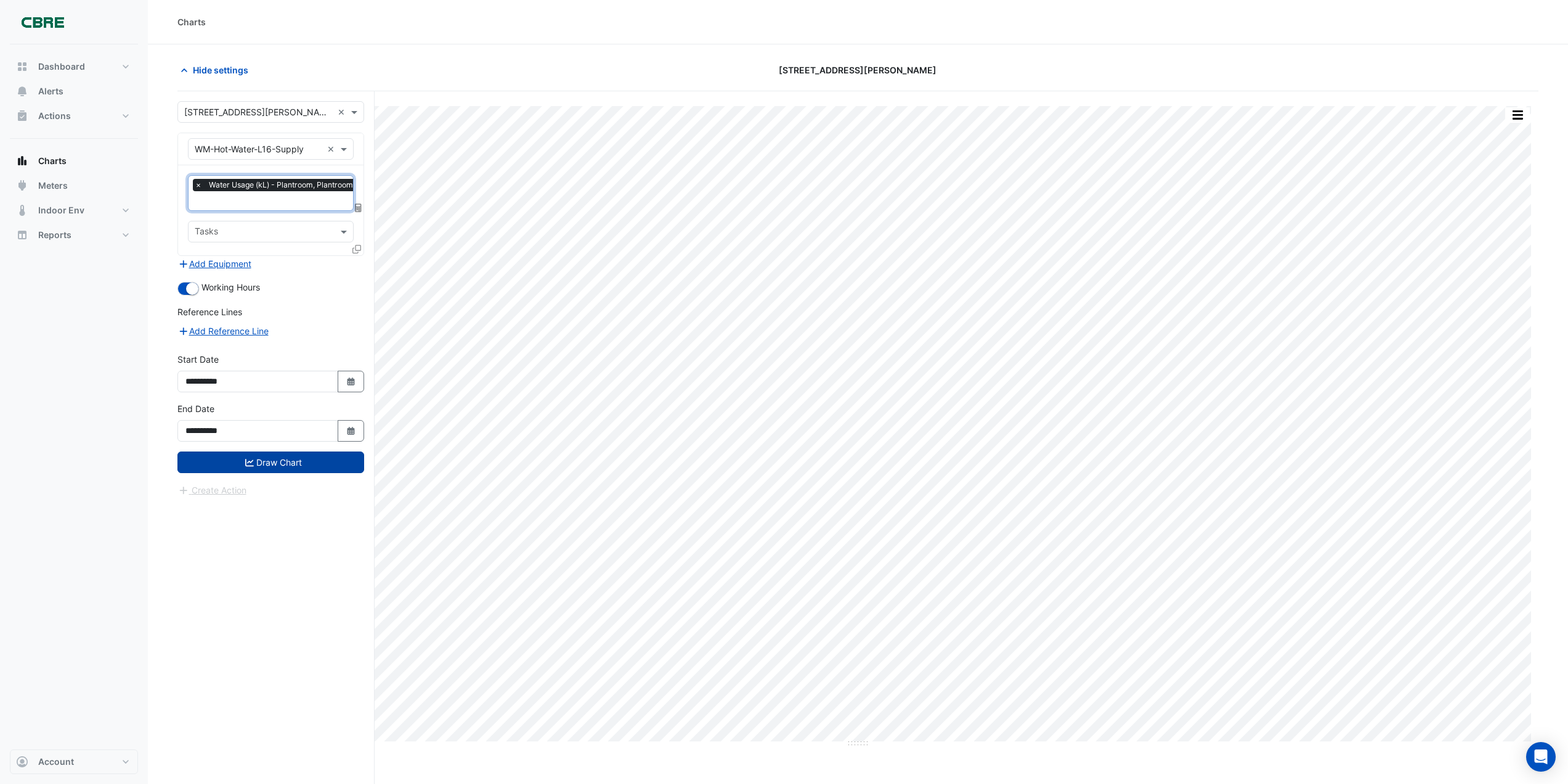
click at [264, 465] on button "Draw Chart" at bounding box center [270, 461] width 186 height 21
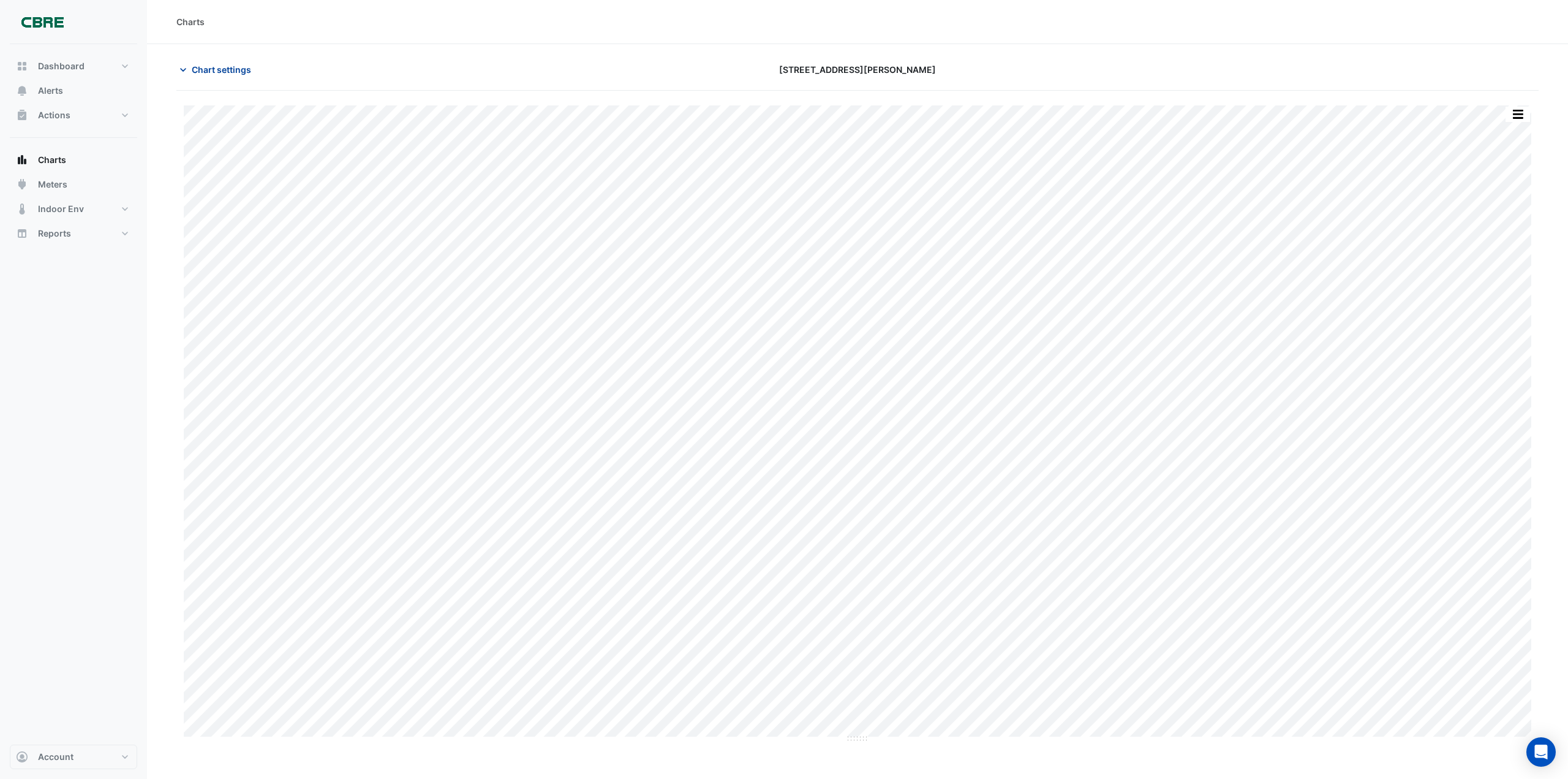
click at [186, 73] on icon "button" at bounding box center [183, 69] width 12 height 12
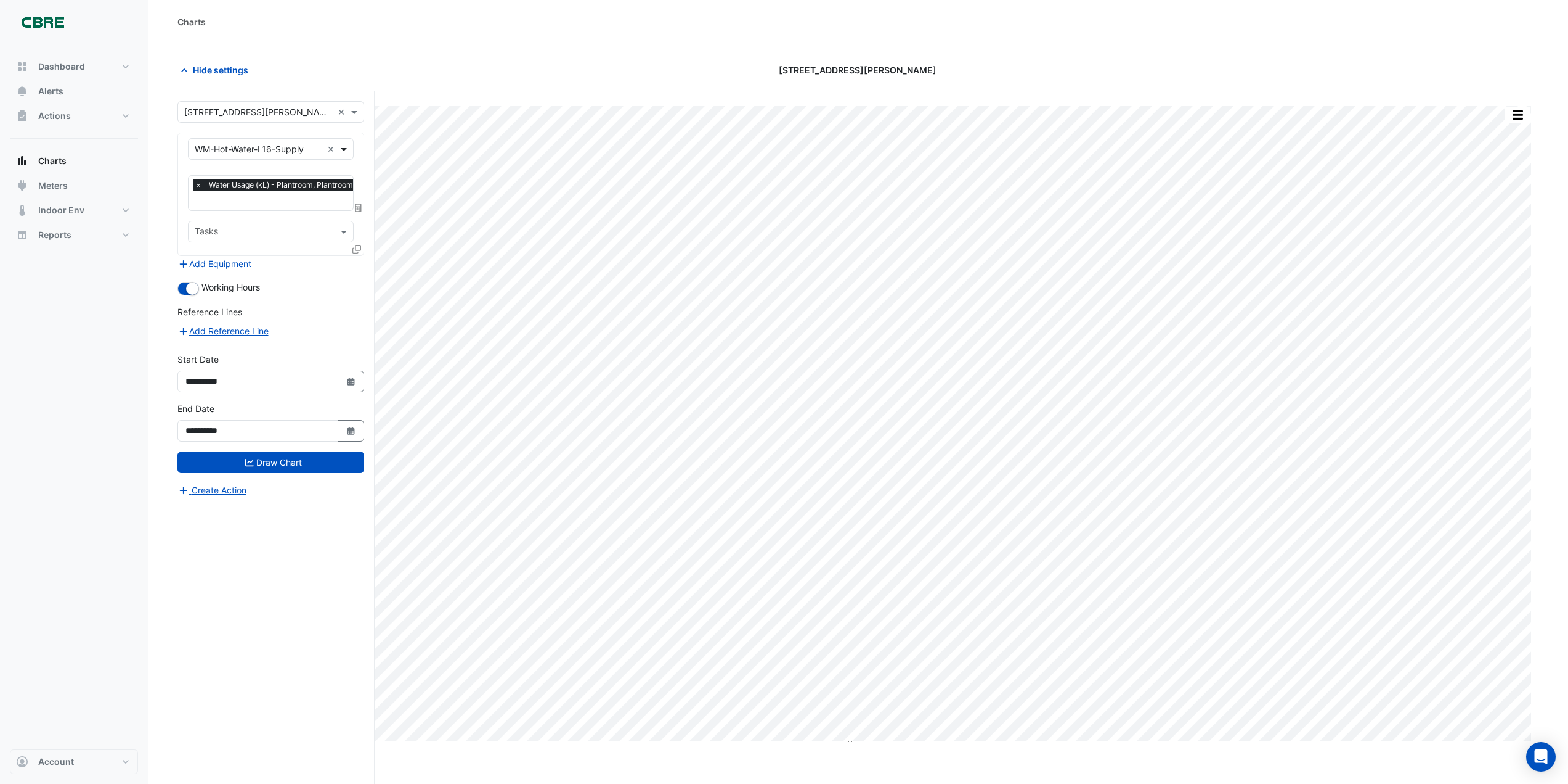
click at [342, 152] on span at bounding box center [345, 149] width 16 height 13
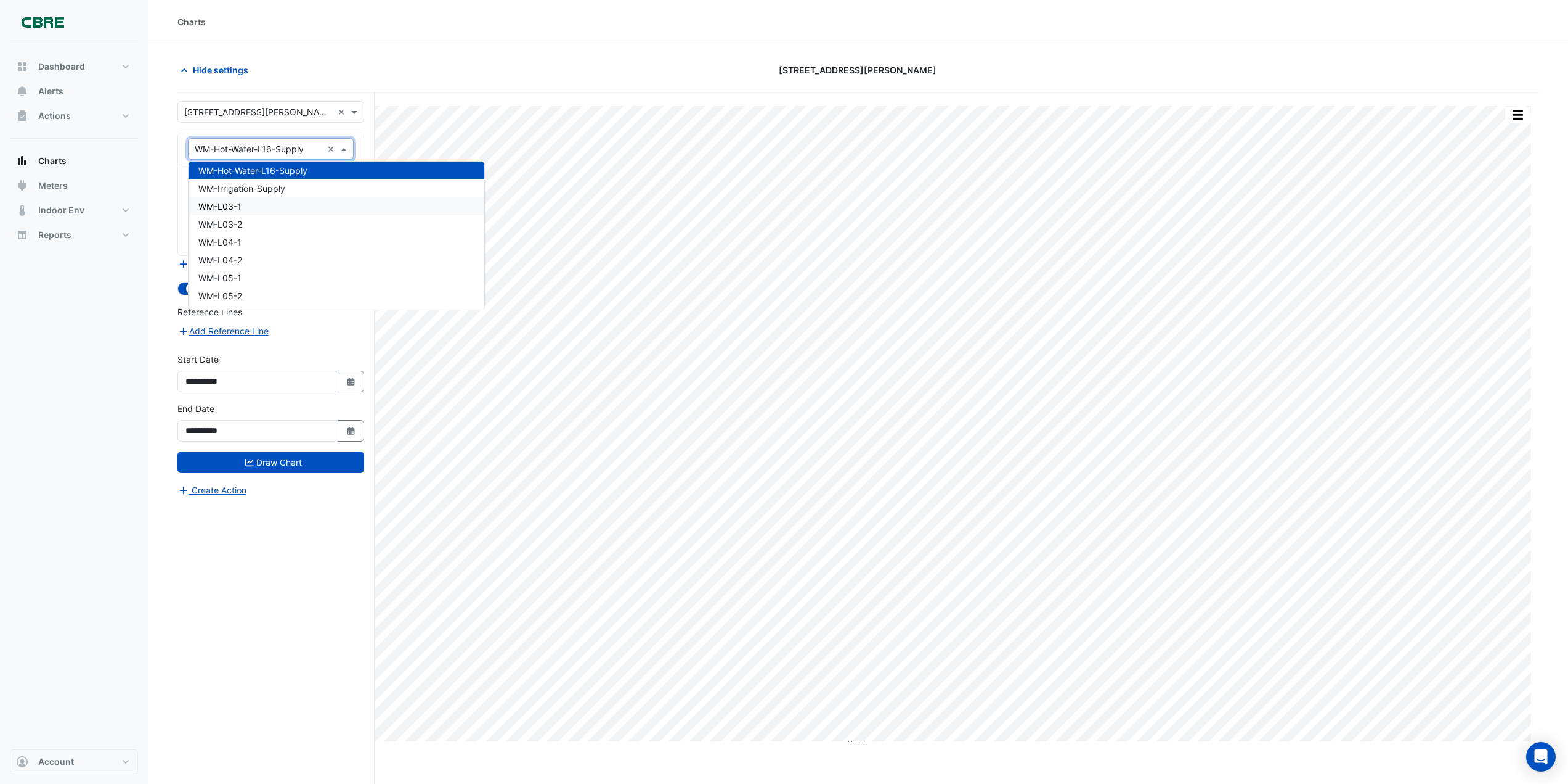
click at [233, 203] on span "WM-L03-1" at bounding box center [220, 206] width 43 height 10
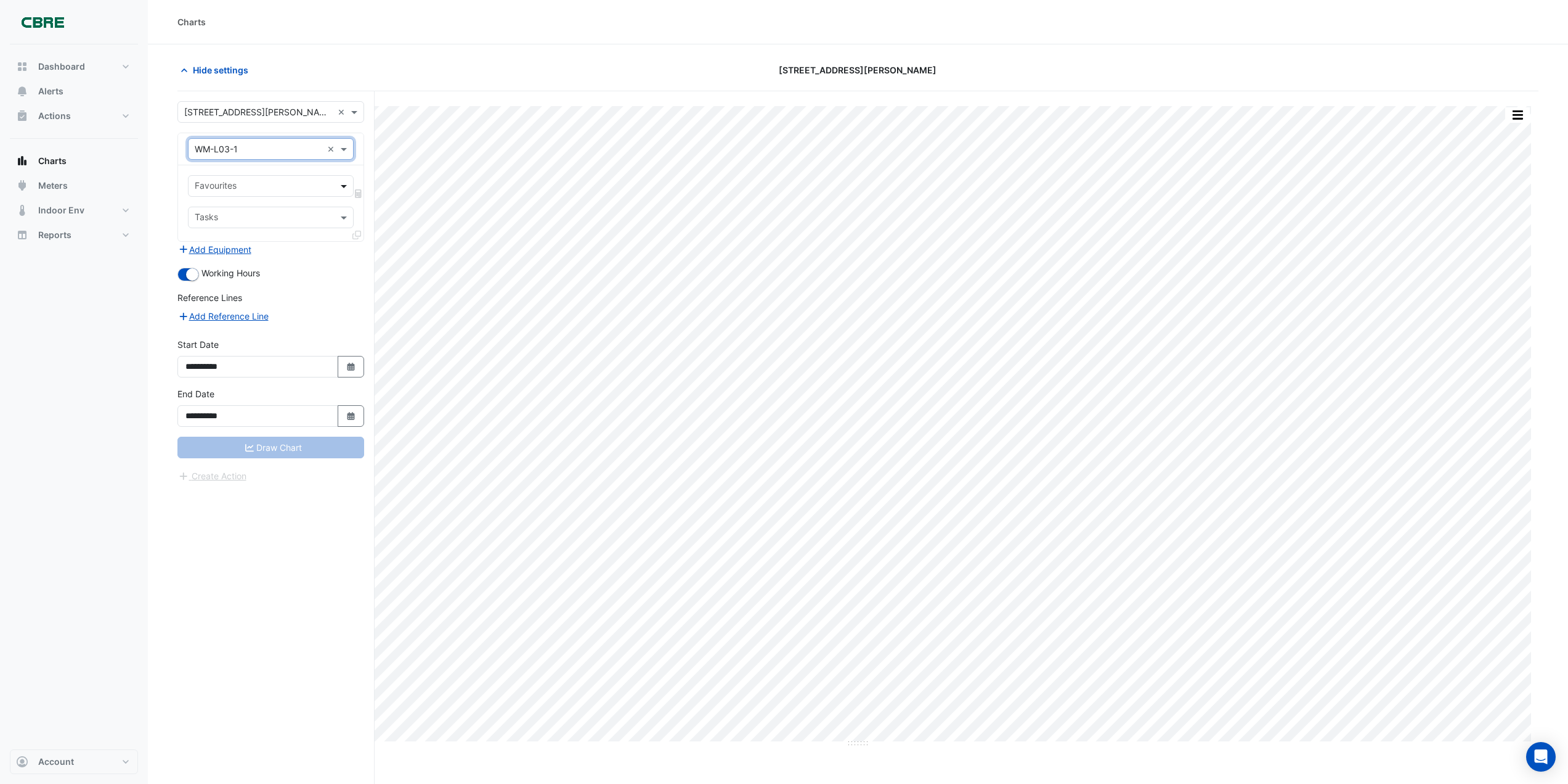
click at [343, 183] on span at bounding box center [345, 186] width 16 height 13
click at [327, 210] on div "Water Usage - L03, All" at bounding box center [270, 211] width 164 height 17
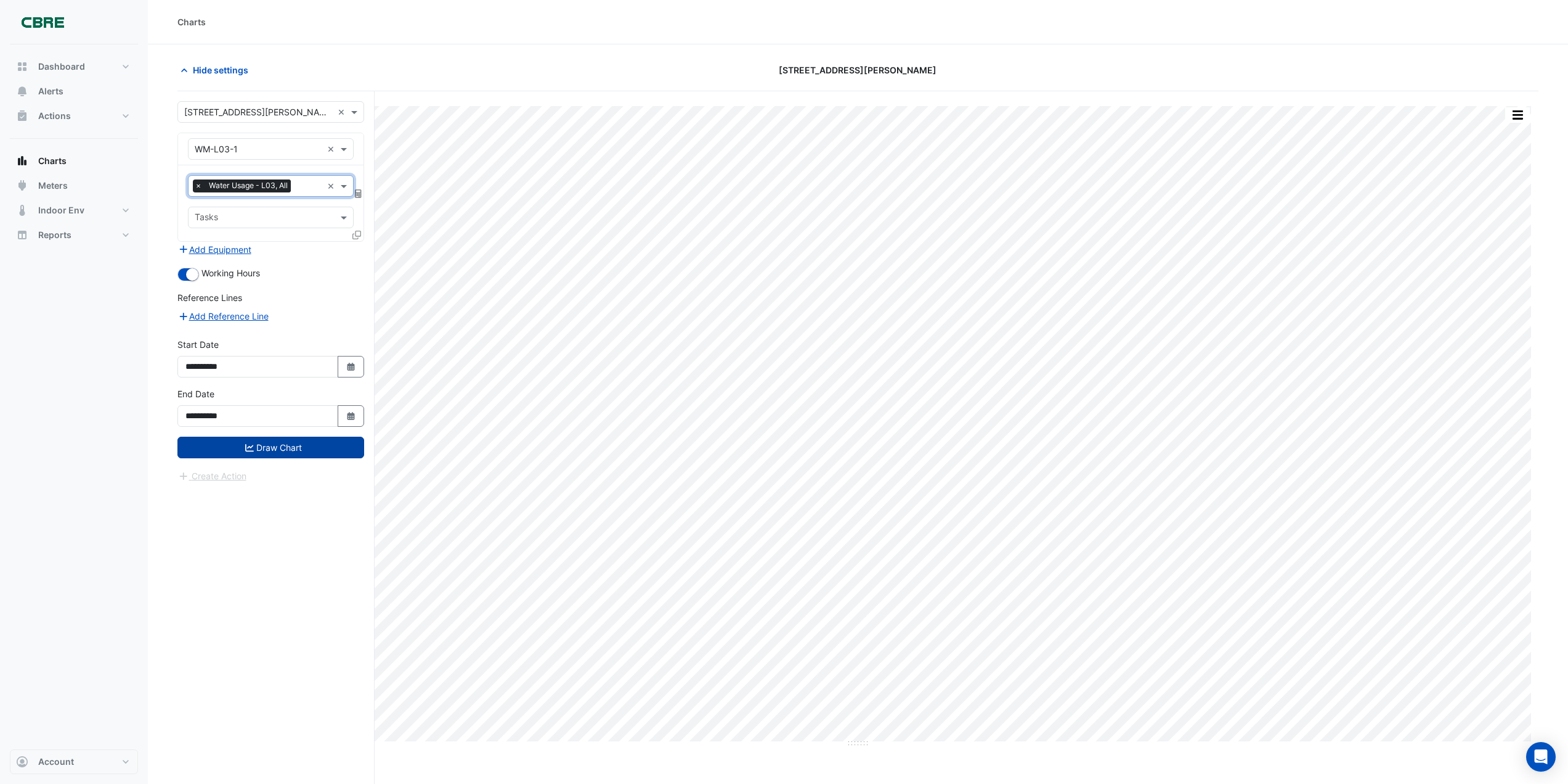
click at [295, 450] on button "Draw Chart" at bounding box center [270, 447] width 186 height 21
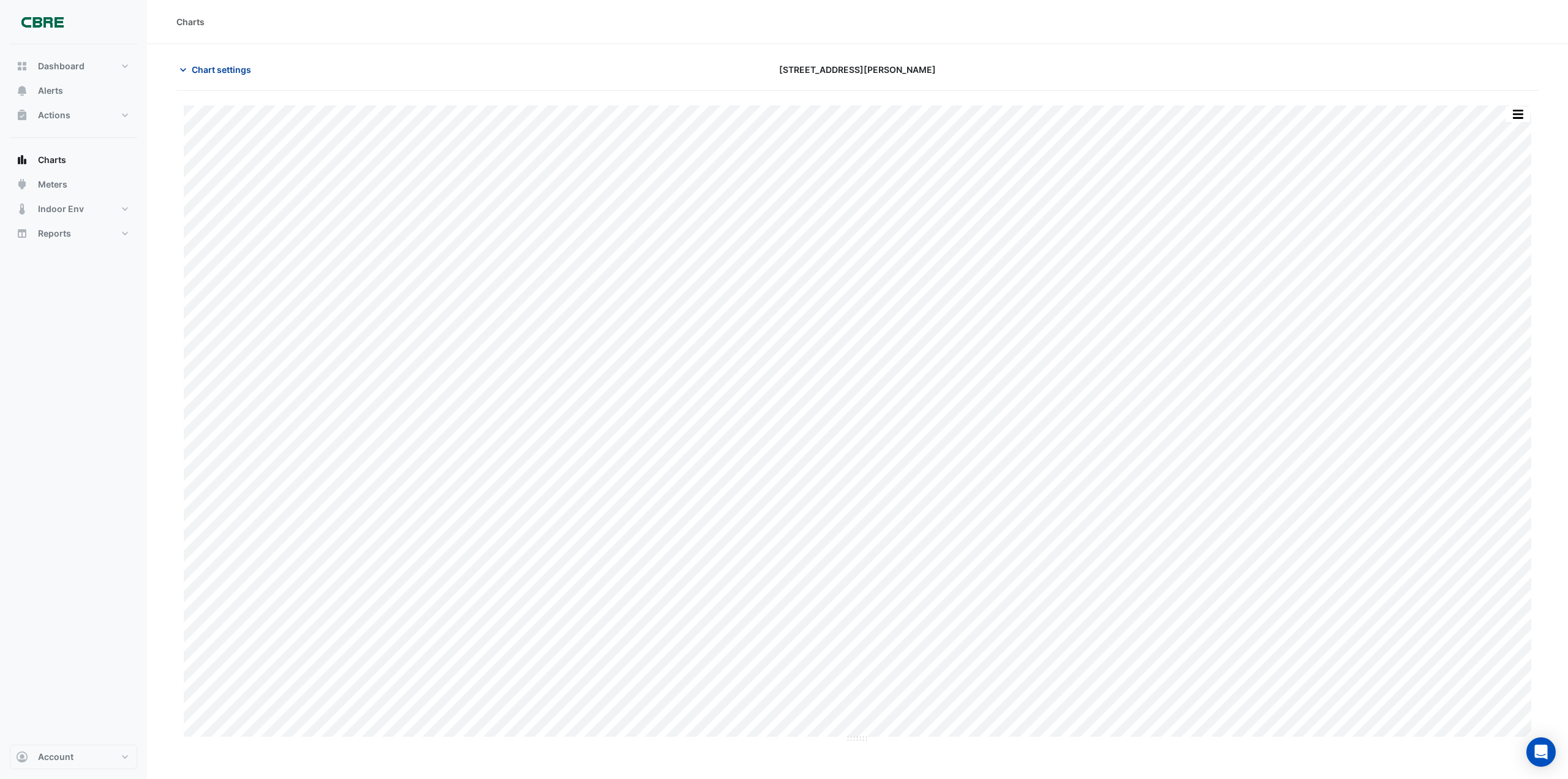
click at [178, 67] on icon "button" at bounding box center [183, 69] width 12 height 12
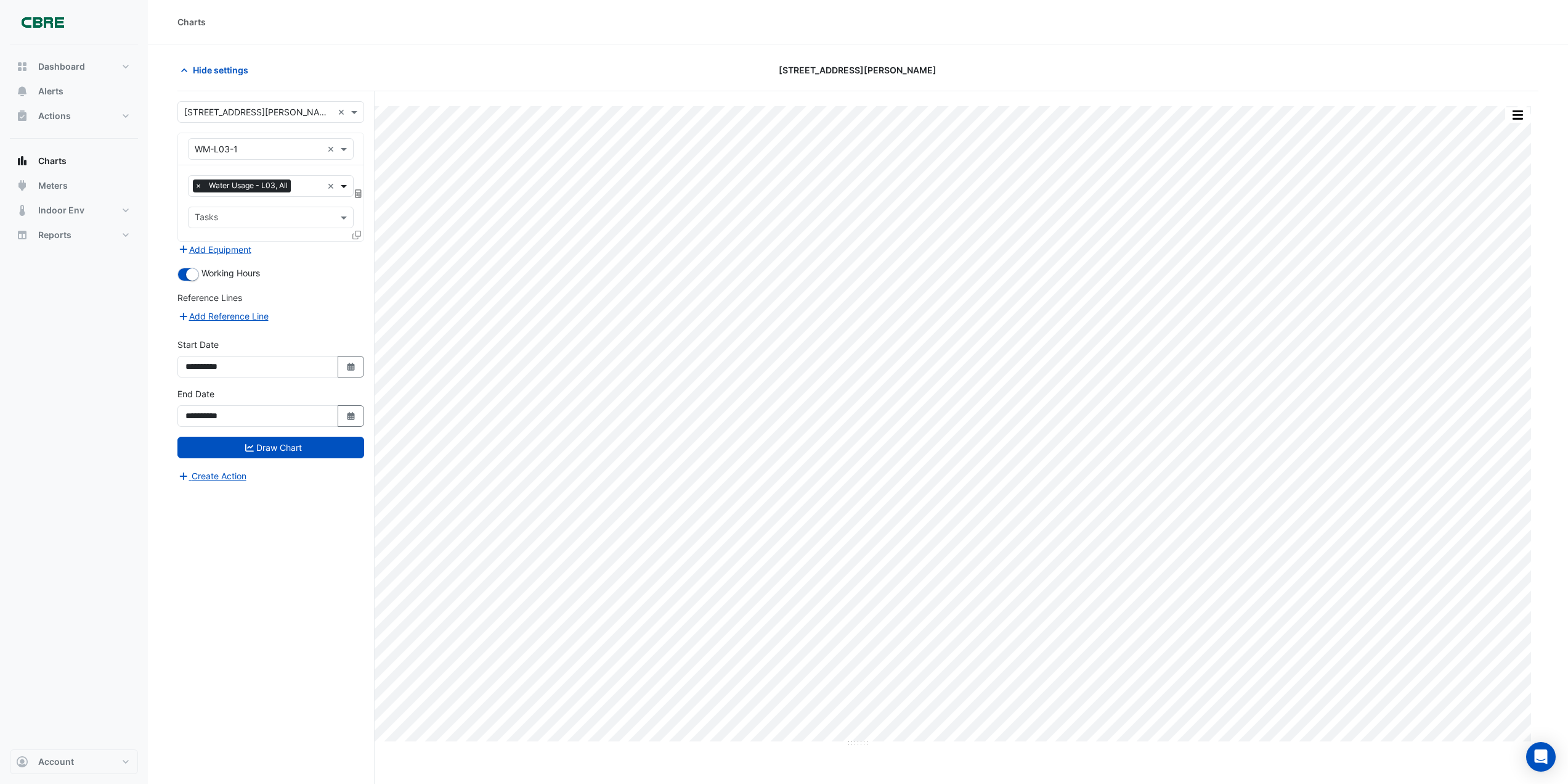
click at [344, 186] on span at bounding box center [345, 186] width 16 height 13
click at [343, 150] on span at bounding box center [345, 149] width 16 height 13
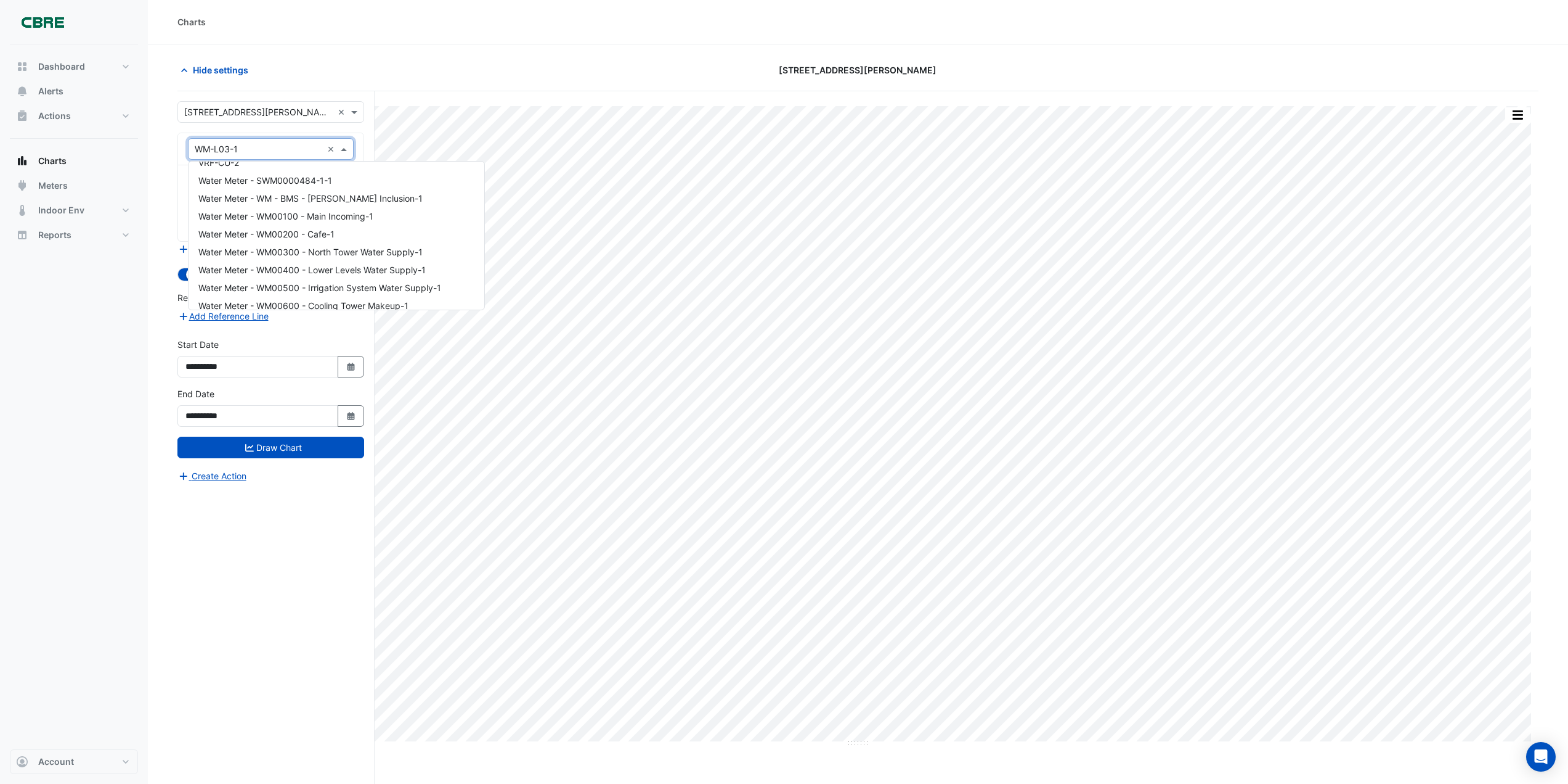
scroll to position [10673, 0]
click at [400, 241] on div "Water Meter - WM00400 - Lower Levels Water Supply-1" at bounding box center [336, 247] width 296 height 17
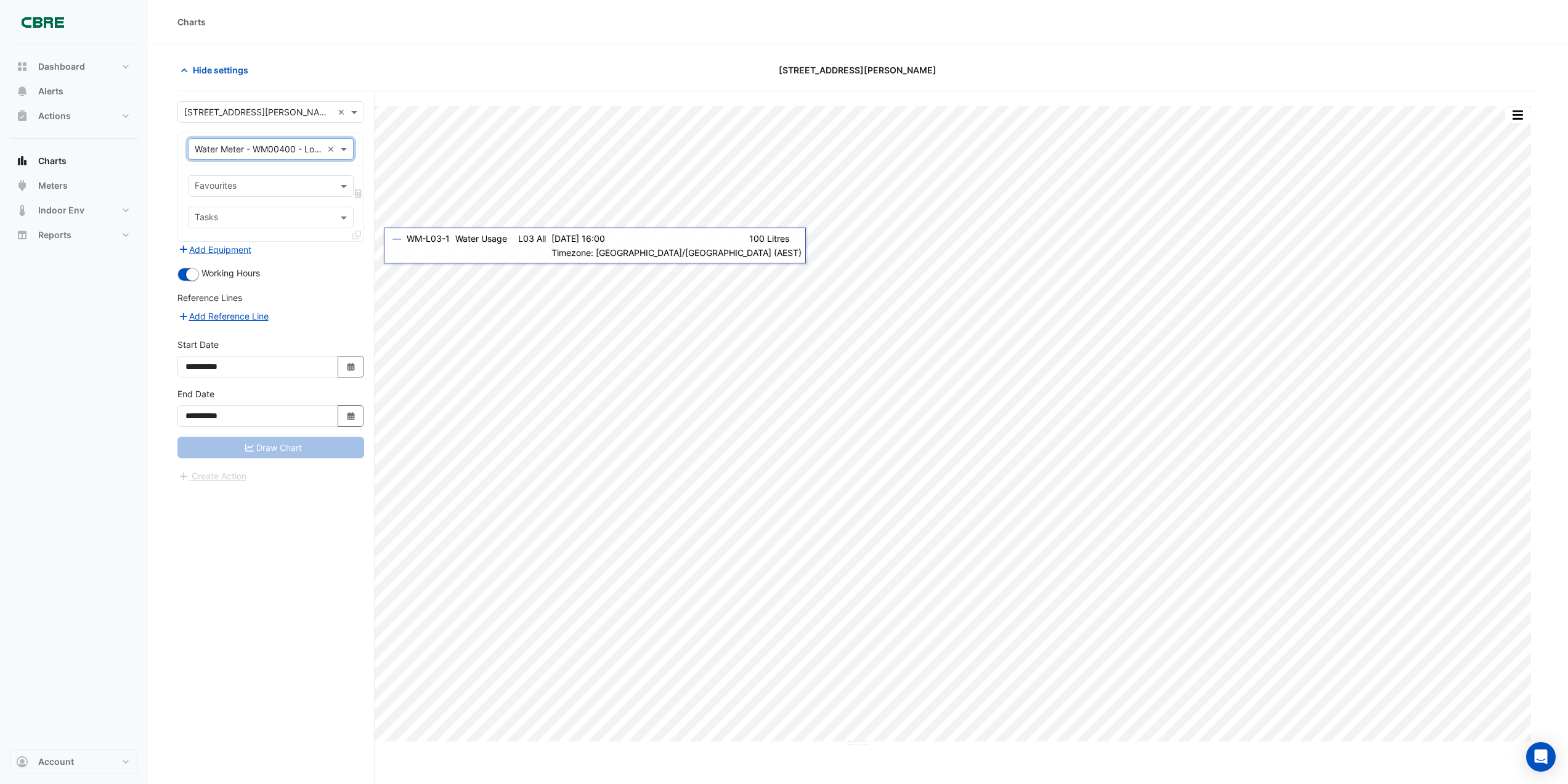
click at [261, 192] on input "text" at bounding box center [264, 187] width 138 height 13
click at [268, 232] on span "Water Consumption Actual" at bounding box center [252, 230] width 107 height 10
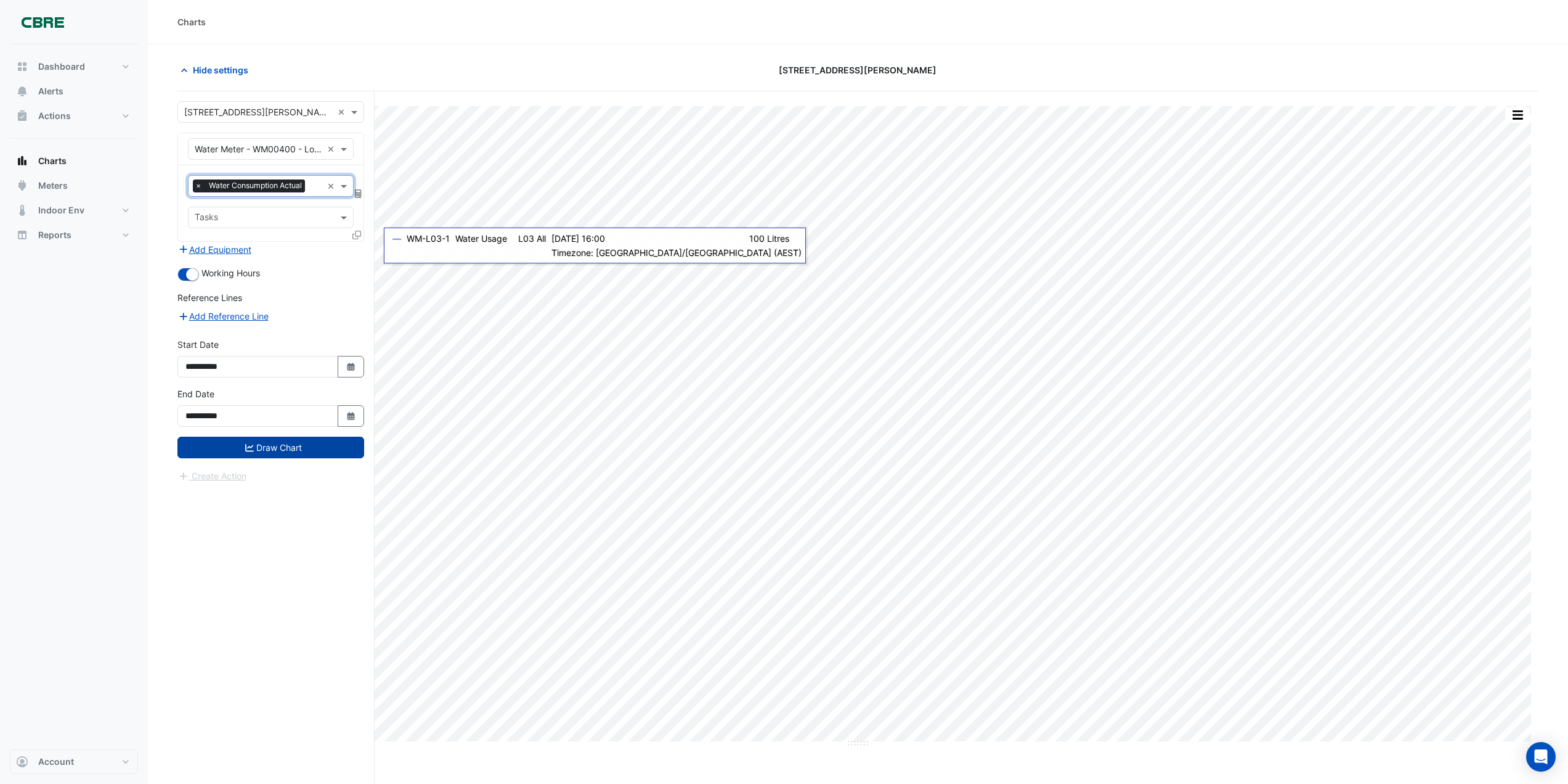
click at [265, 442] on button "Draw Chart" at bounding box center [270, 447] width 186 height 21
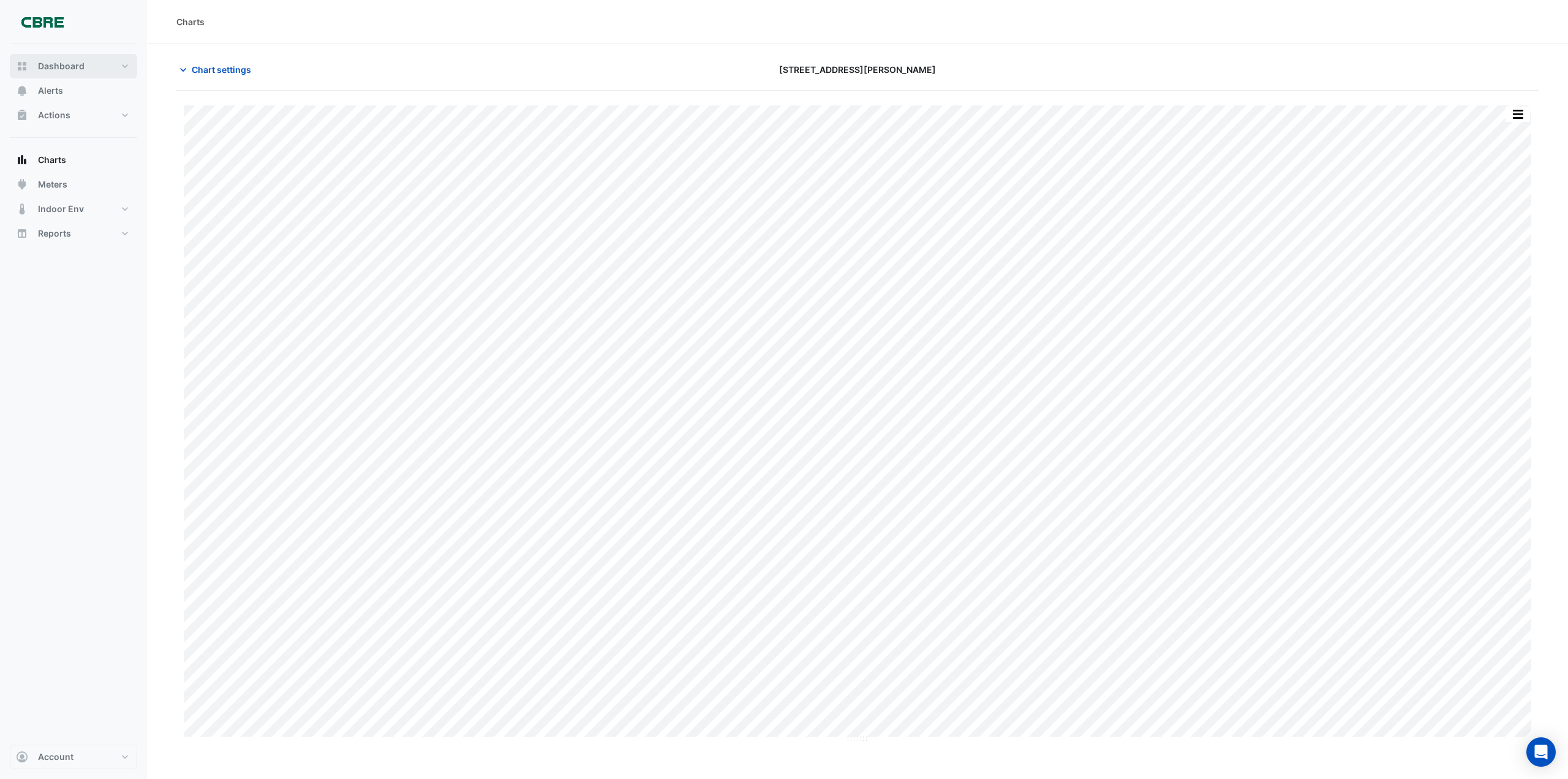
click at [71, 69] on span "Dashboard" at bounding box center [61, 66] width 47 height 12
select select "***"
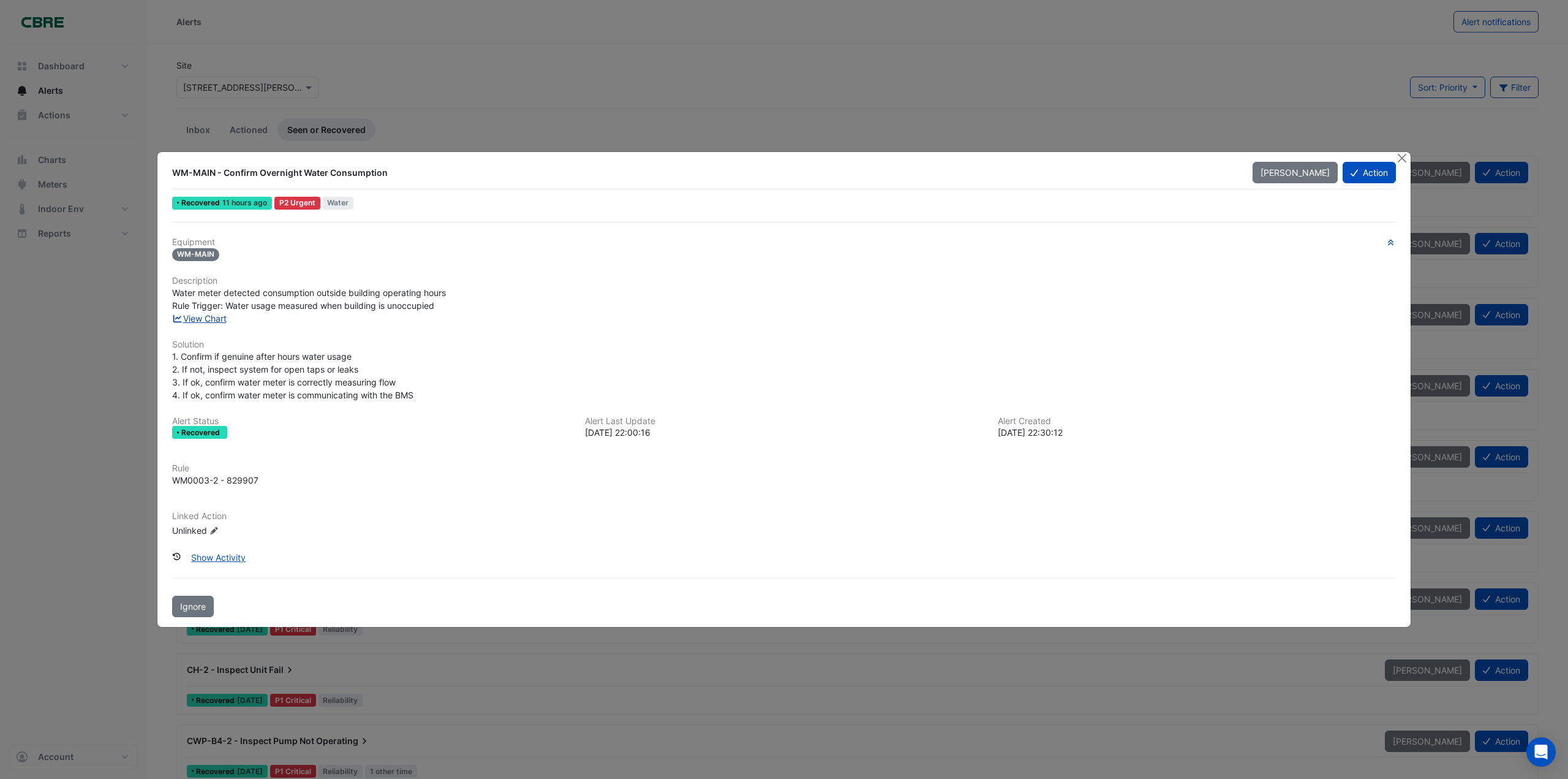
click at [205, 319] on link "View Chart" at bounding box center [199, 318] width 55 height 10
